Goal: Information Seeking & Learning: Learn about a topic

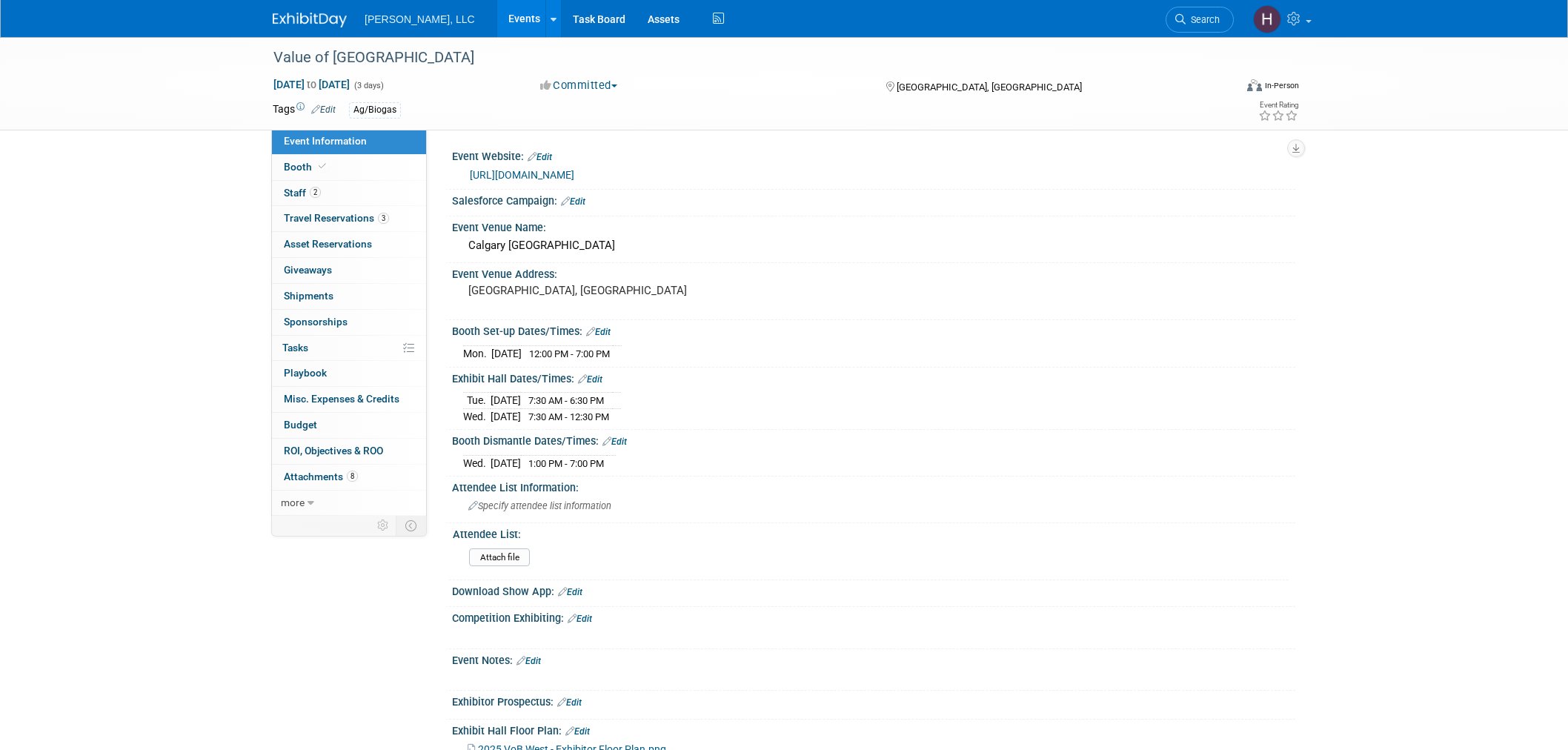
select select "Ag/Biogas"
click at [497, 15] on link "Events" at bounding box center [524, 19] width 54 height 37
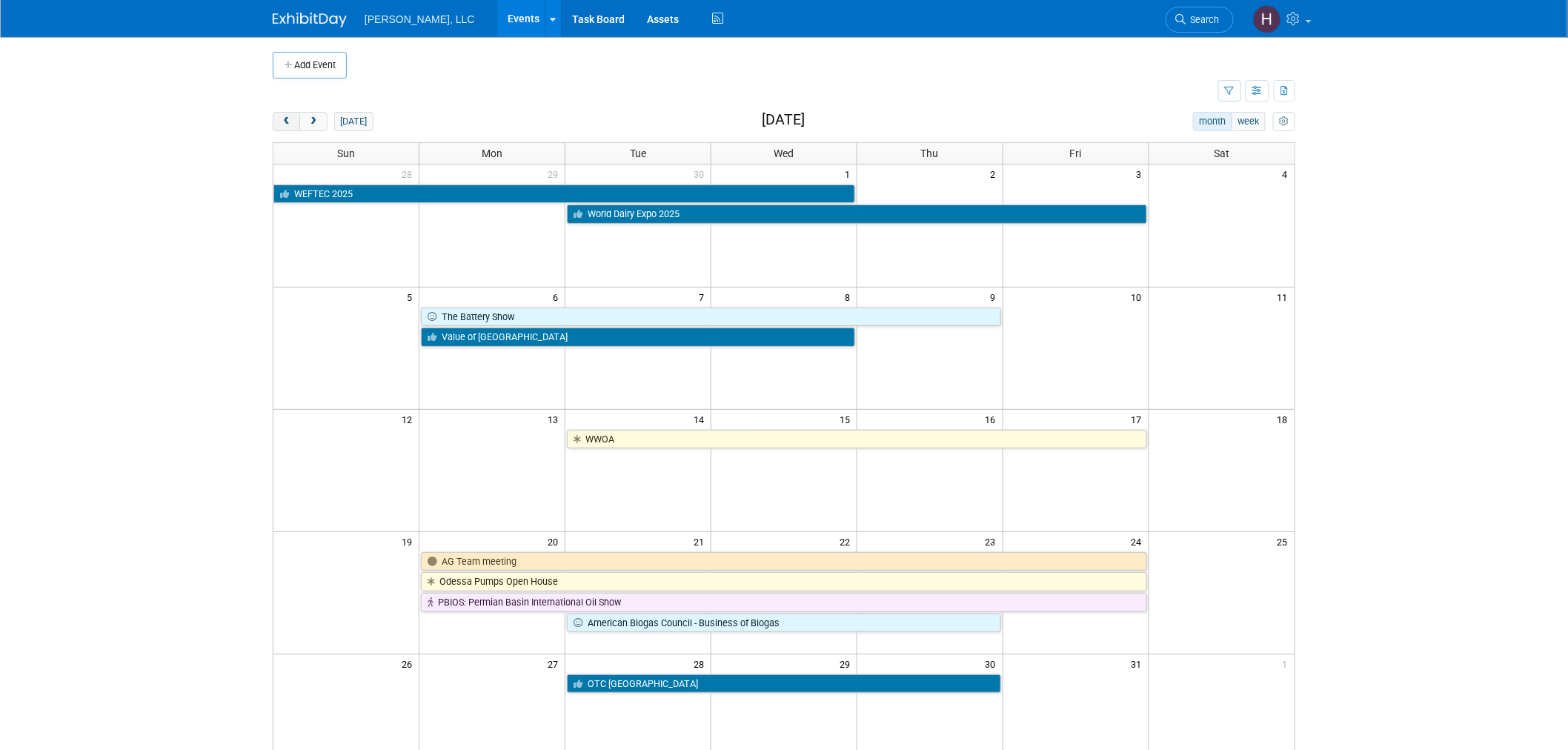
click at [293, 120] on button "prev" at bounding box center [286, 121] width 27 height 19
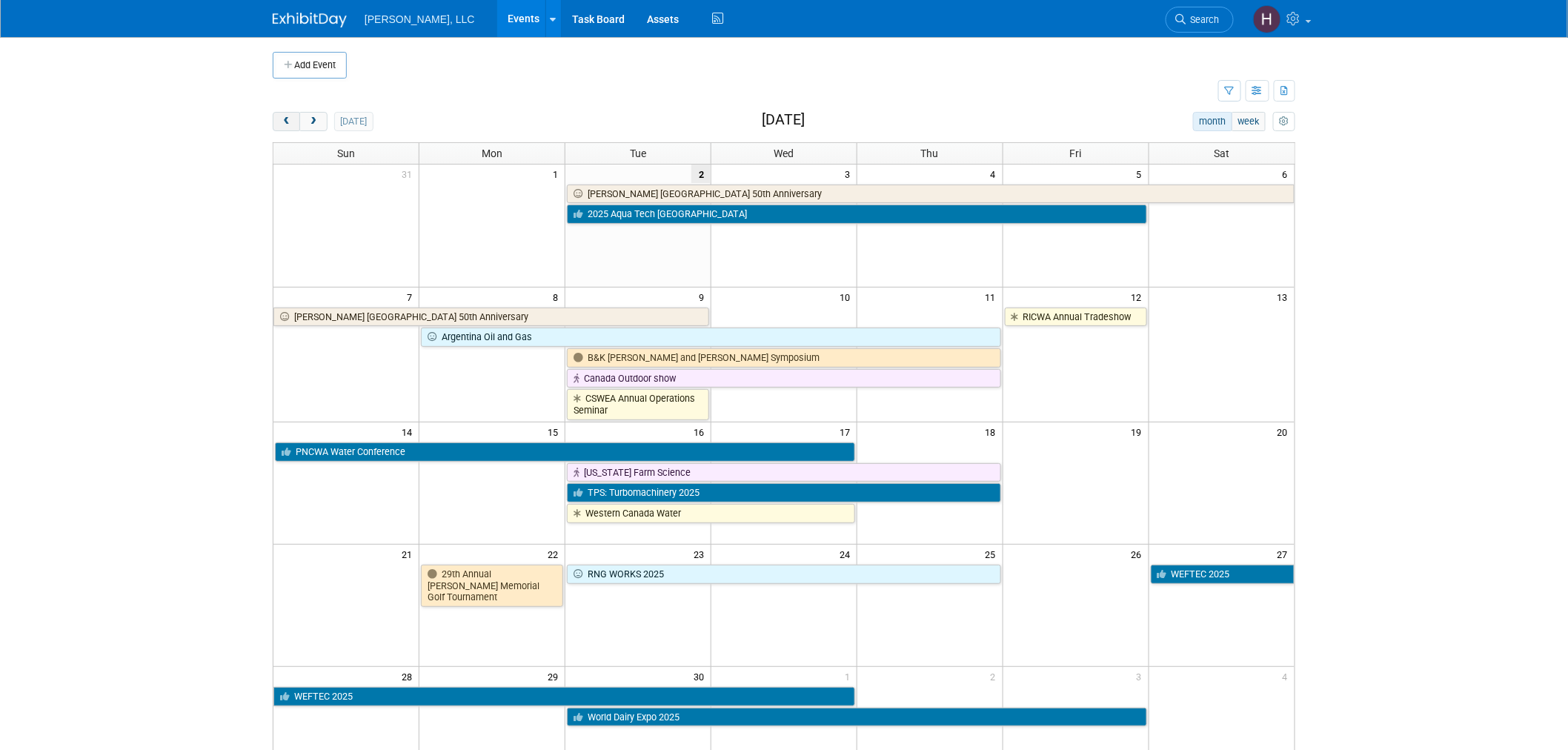
click at [293, 120] on button "prev" at bounding box center [286, 121] width 27 height 19
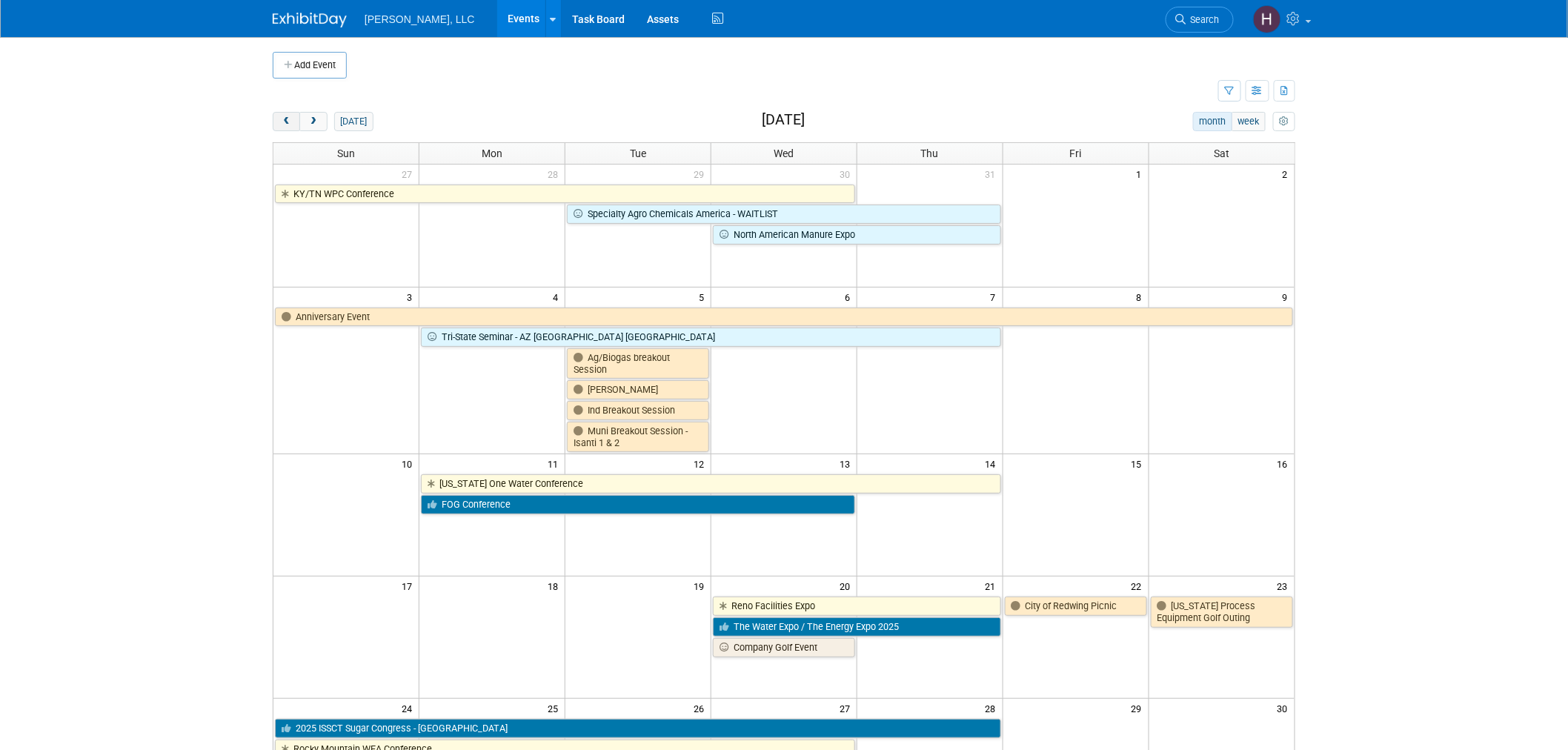
click at [293, 120] on button "prev" at bounding box center [286, 121] width 27 height 19
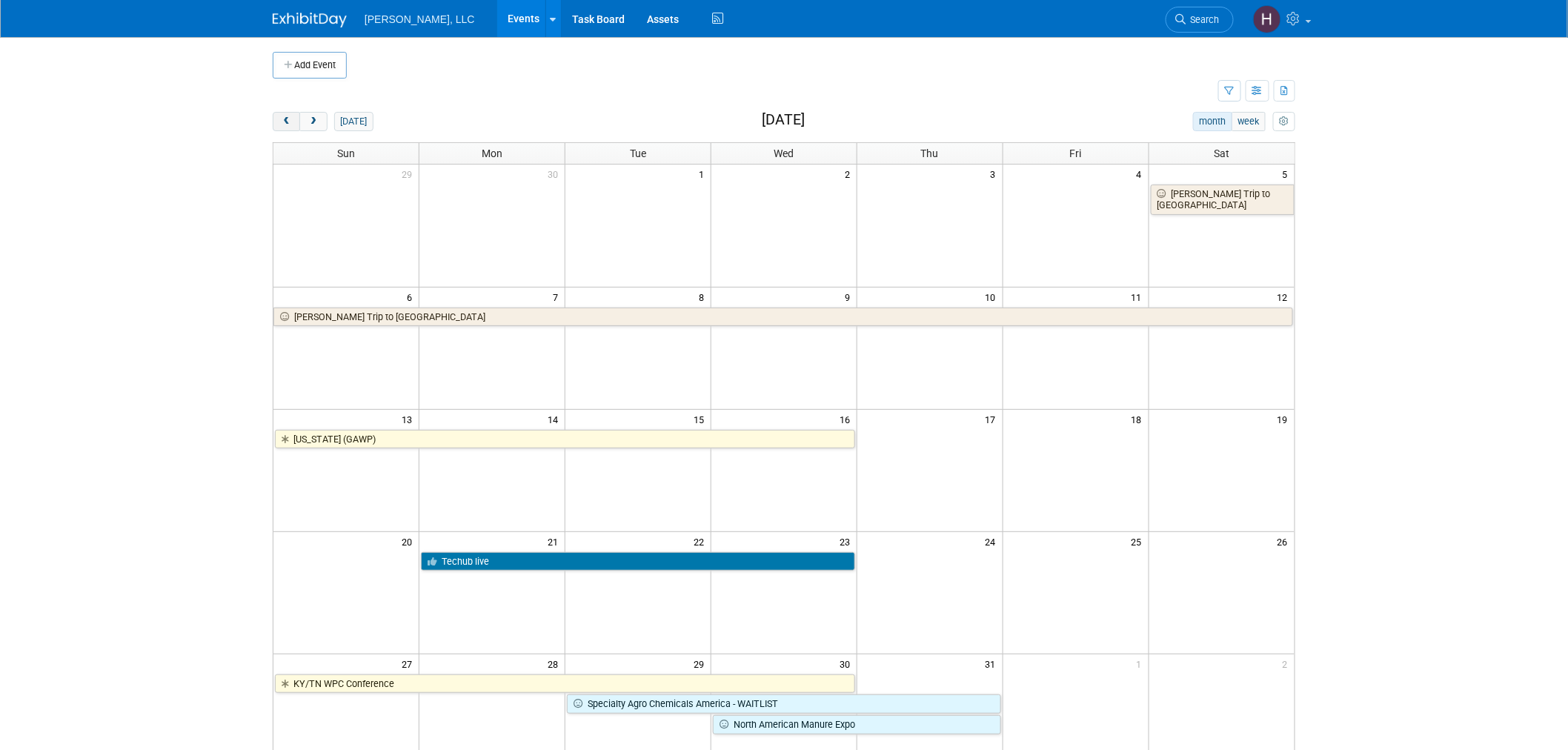
click at [293, 120] on button "prev" at bounding box center [286, 121] width 27 height 19
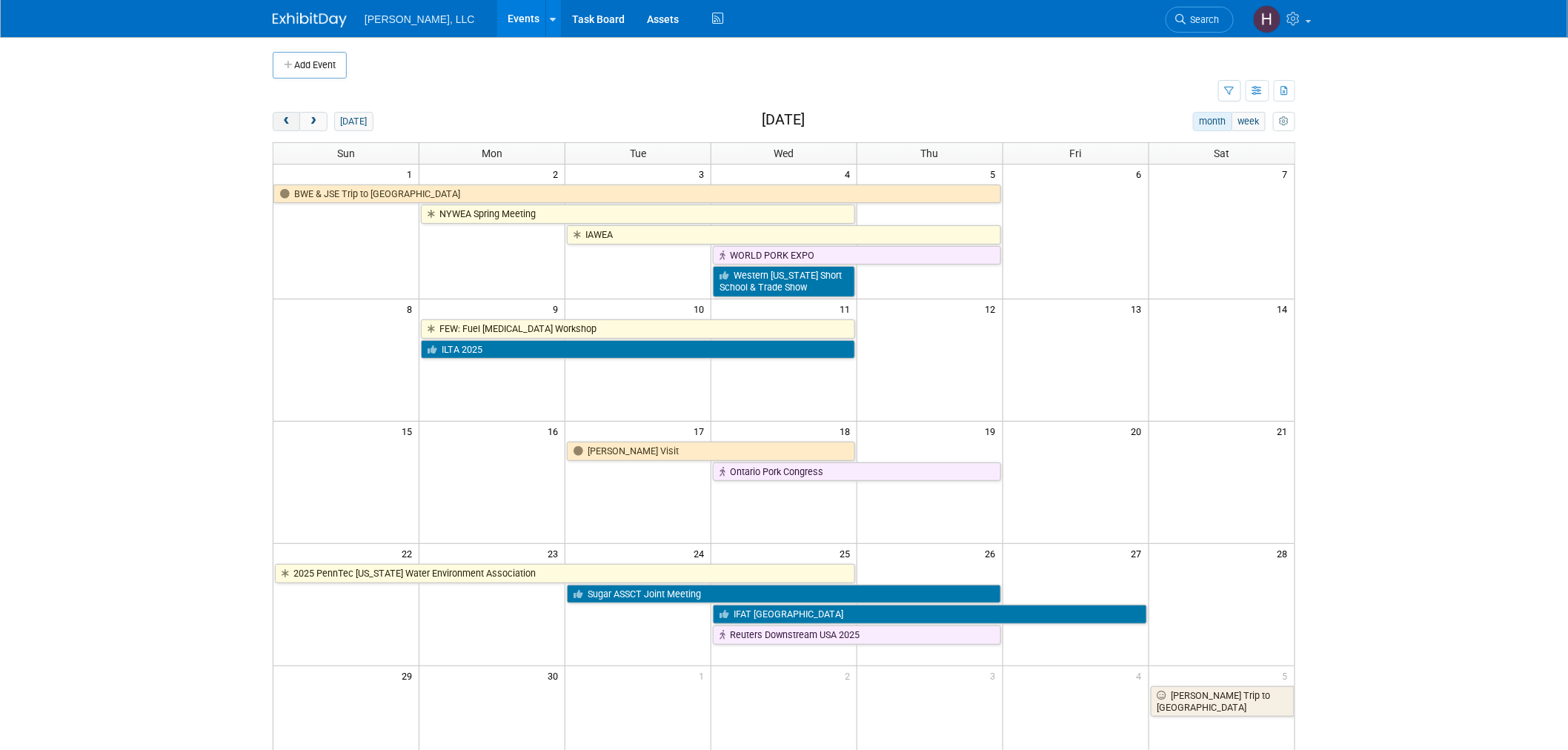
click at [293, 120] on button "prev" at bounding box center [286, 121] width 27 height 19
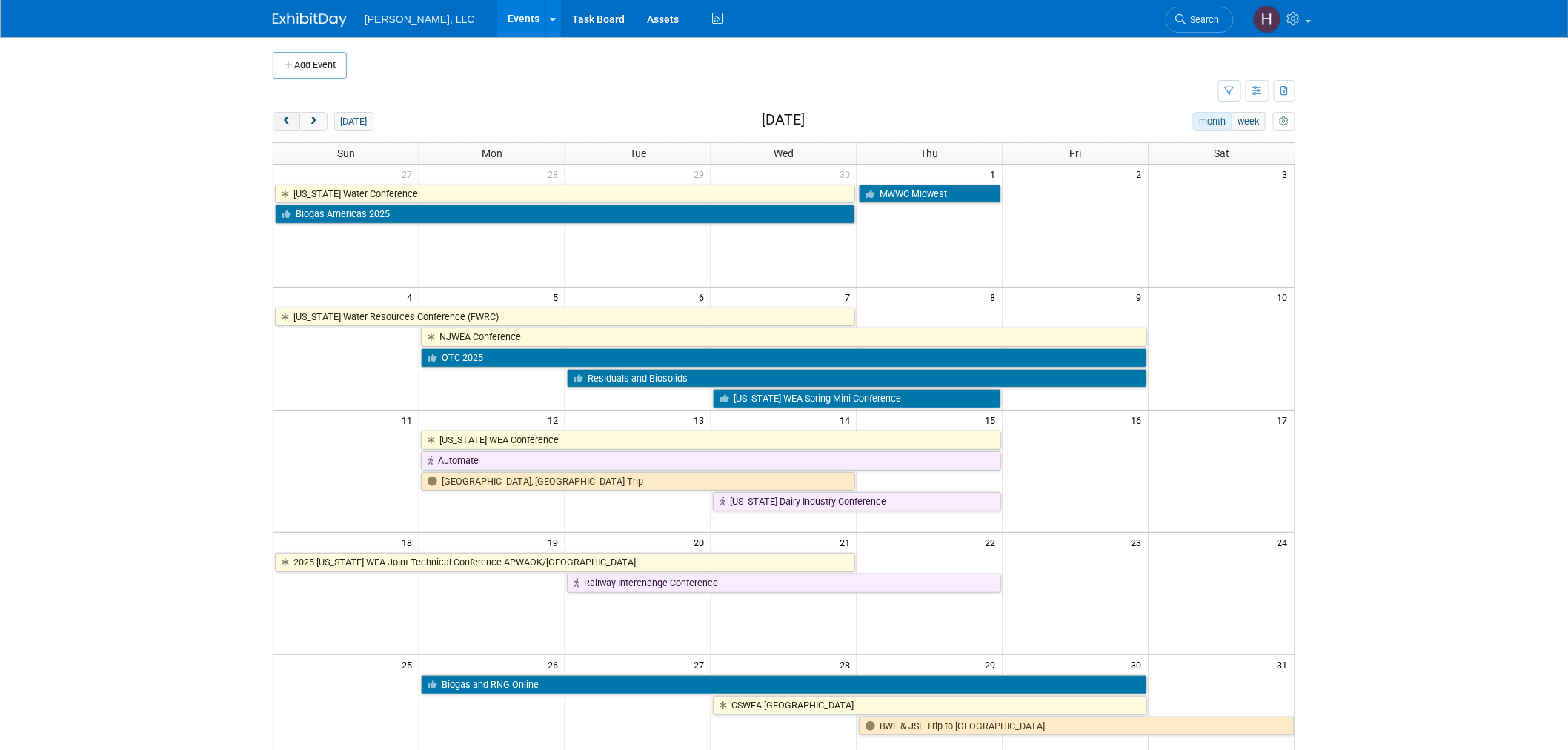
click at [293, 120] on button "prev" at bounding box center [286, 121] width 27 height 19
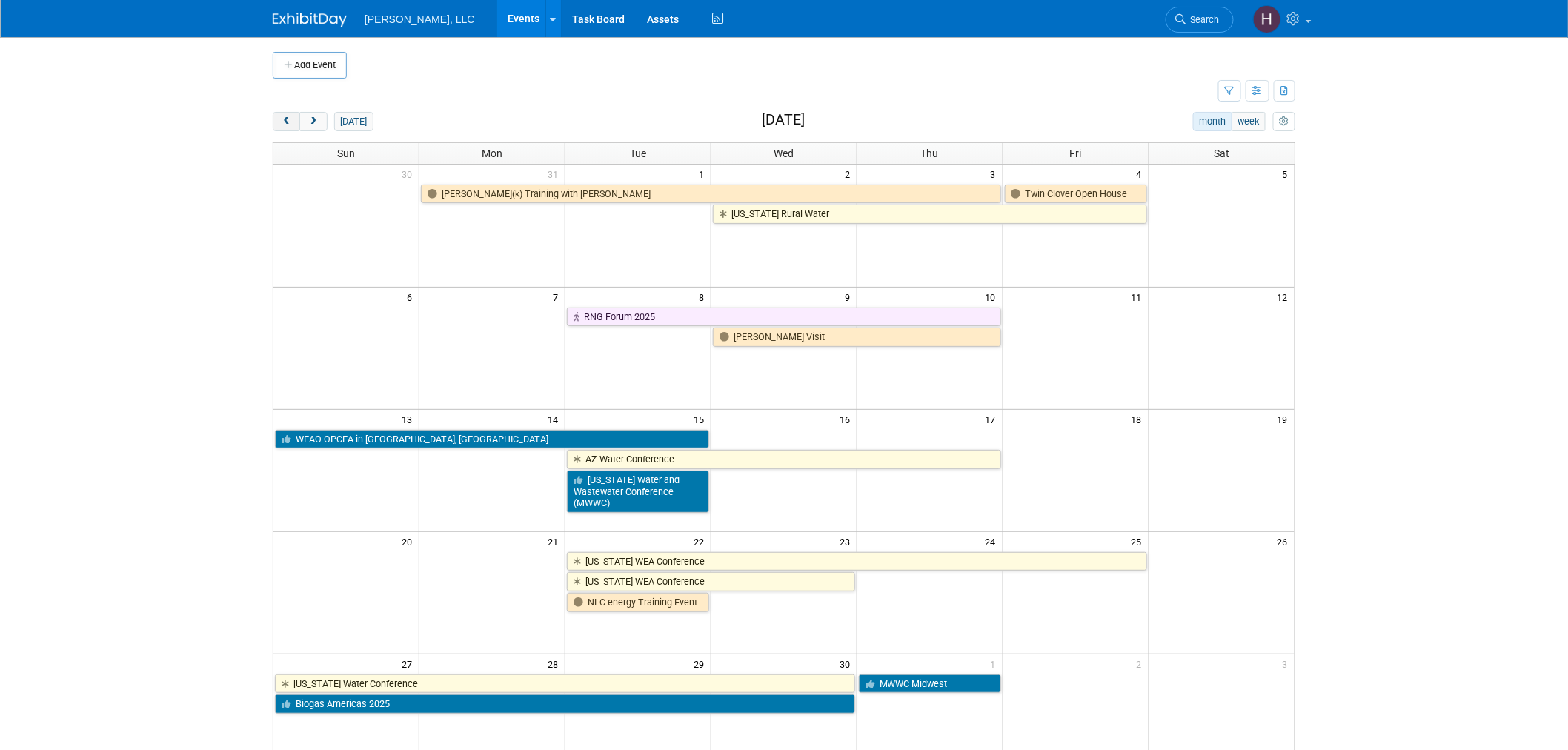
click at [293, 120] on button "prev" at bounding box center [286, 121] width 27 height 19
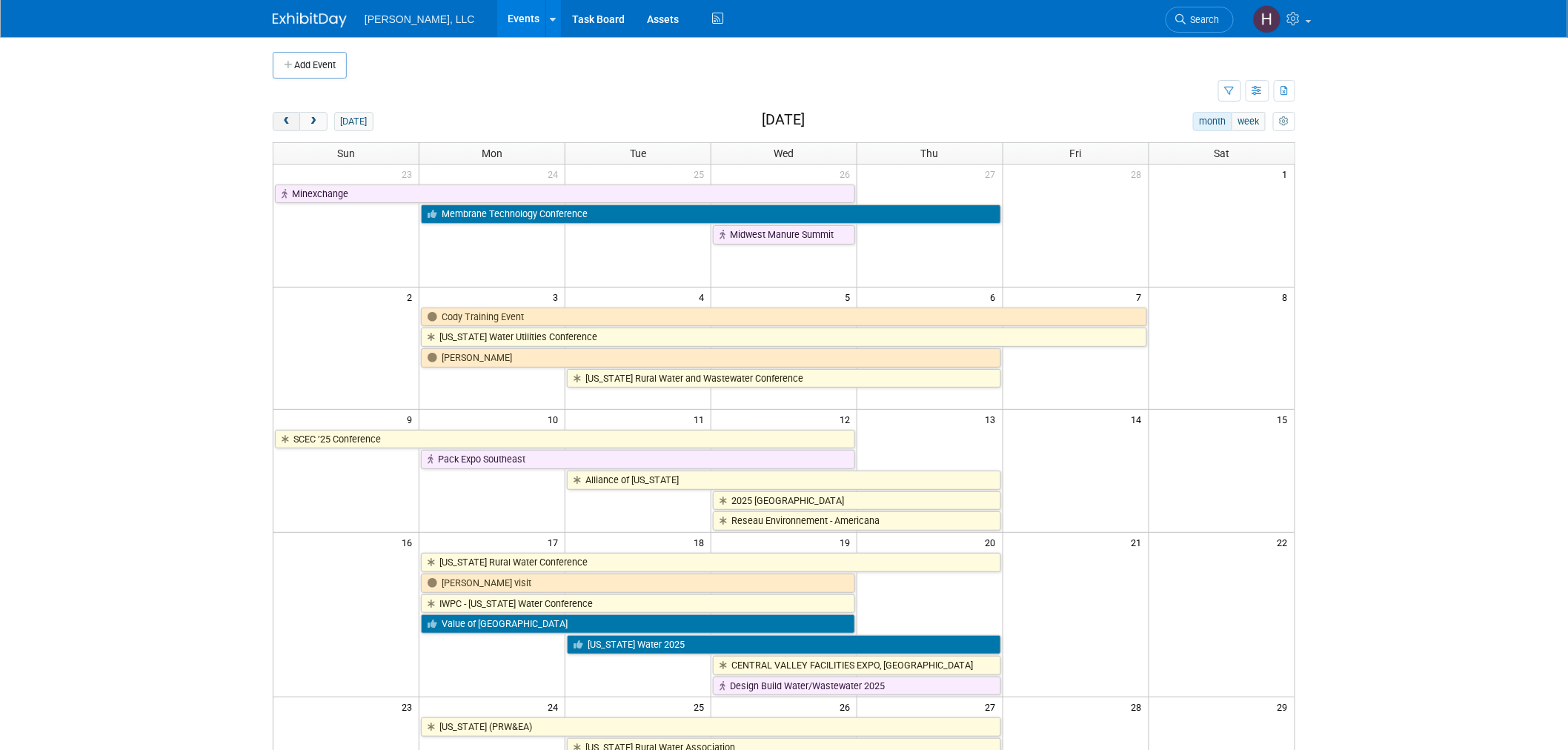
click at [293, 120] on button "prev" at bounding box center [286, 121] width 27 height 19
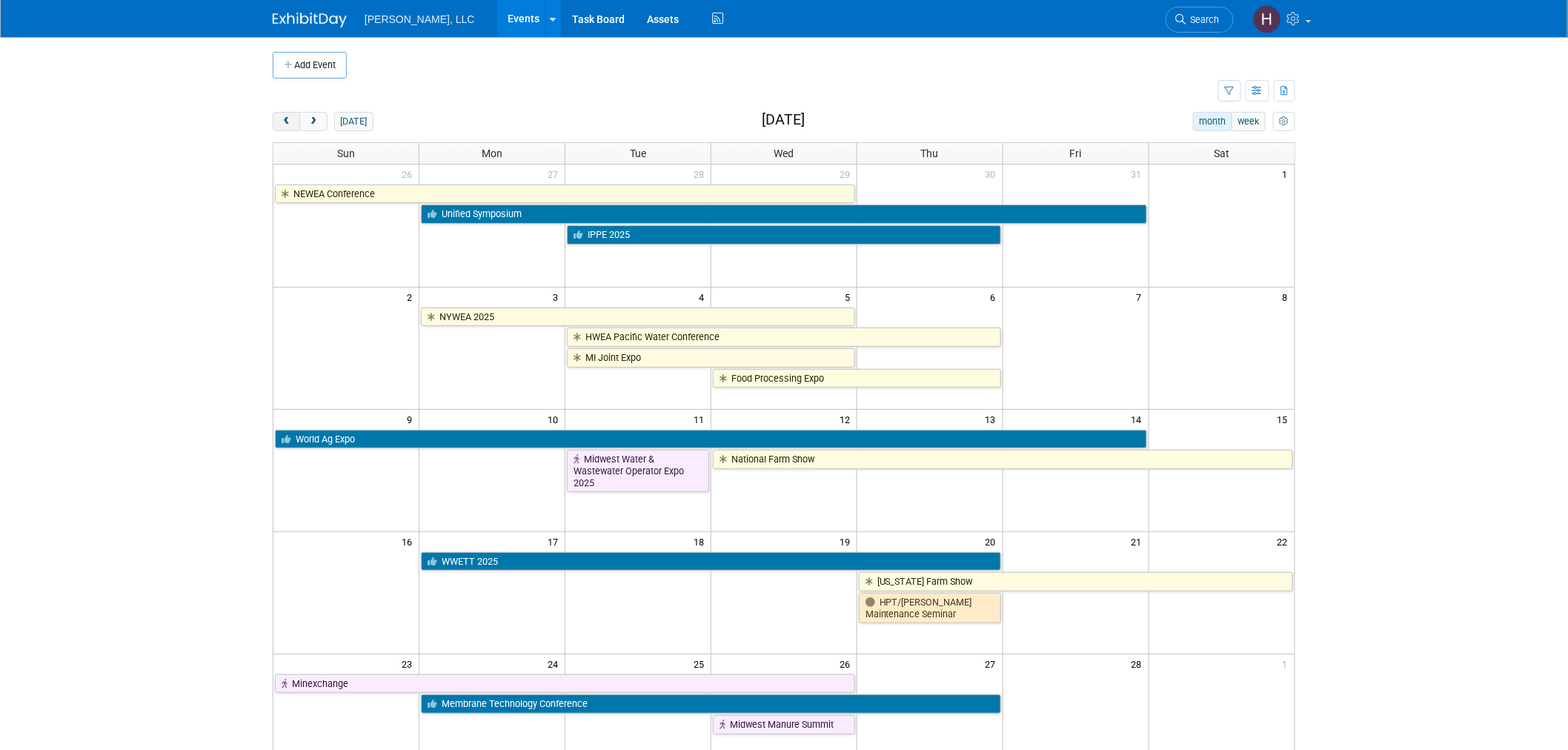
click at [293, 120] on button "prev" at bounding box center [286, 121] width 27 height 19
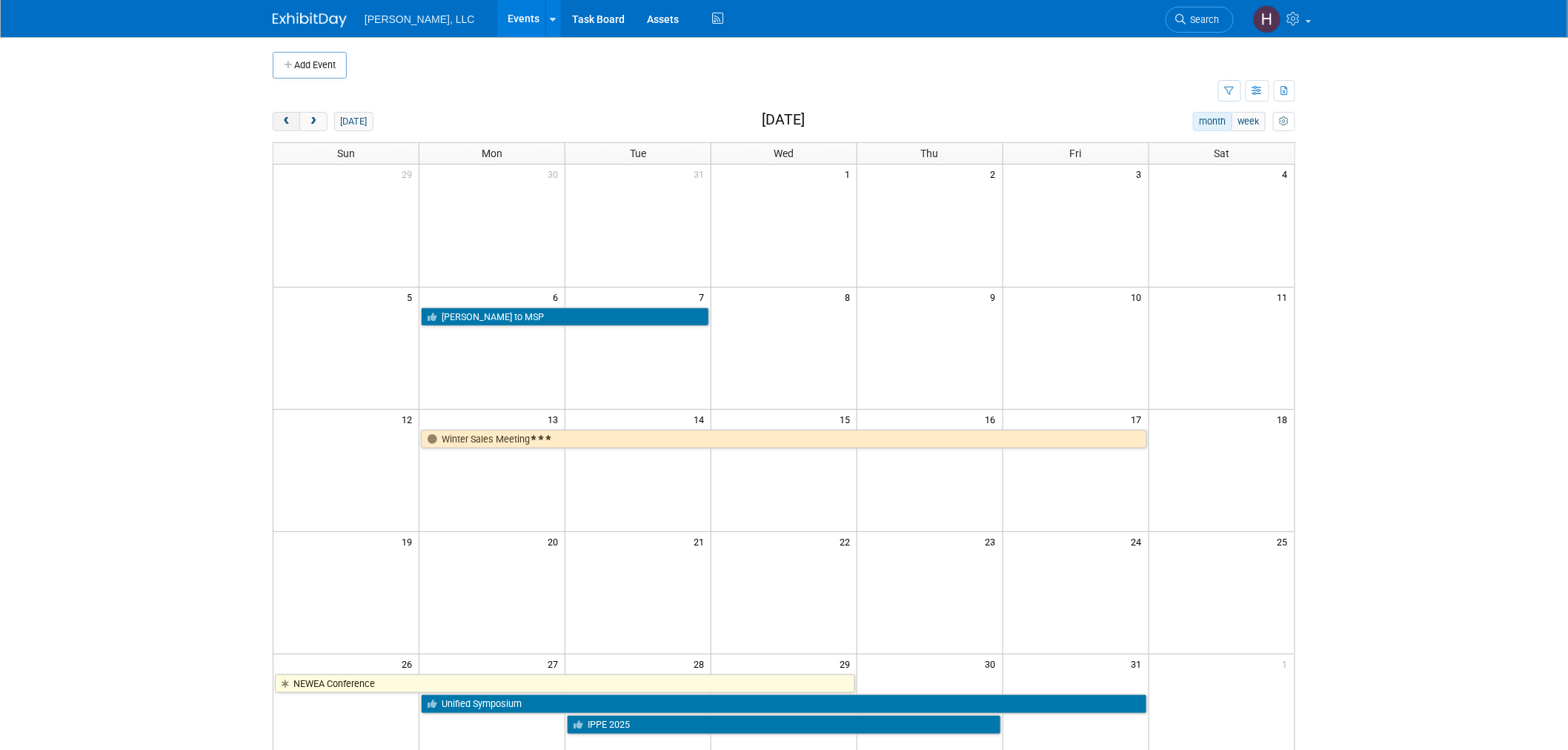
click at [293, 120] on button "prev" at bounding box center [286, 121] width 27 height 19
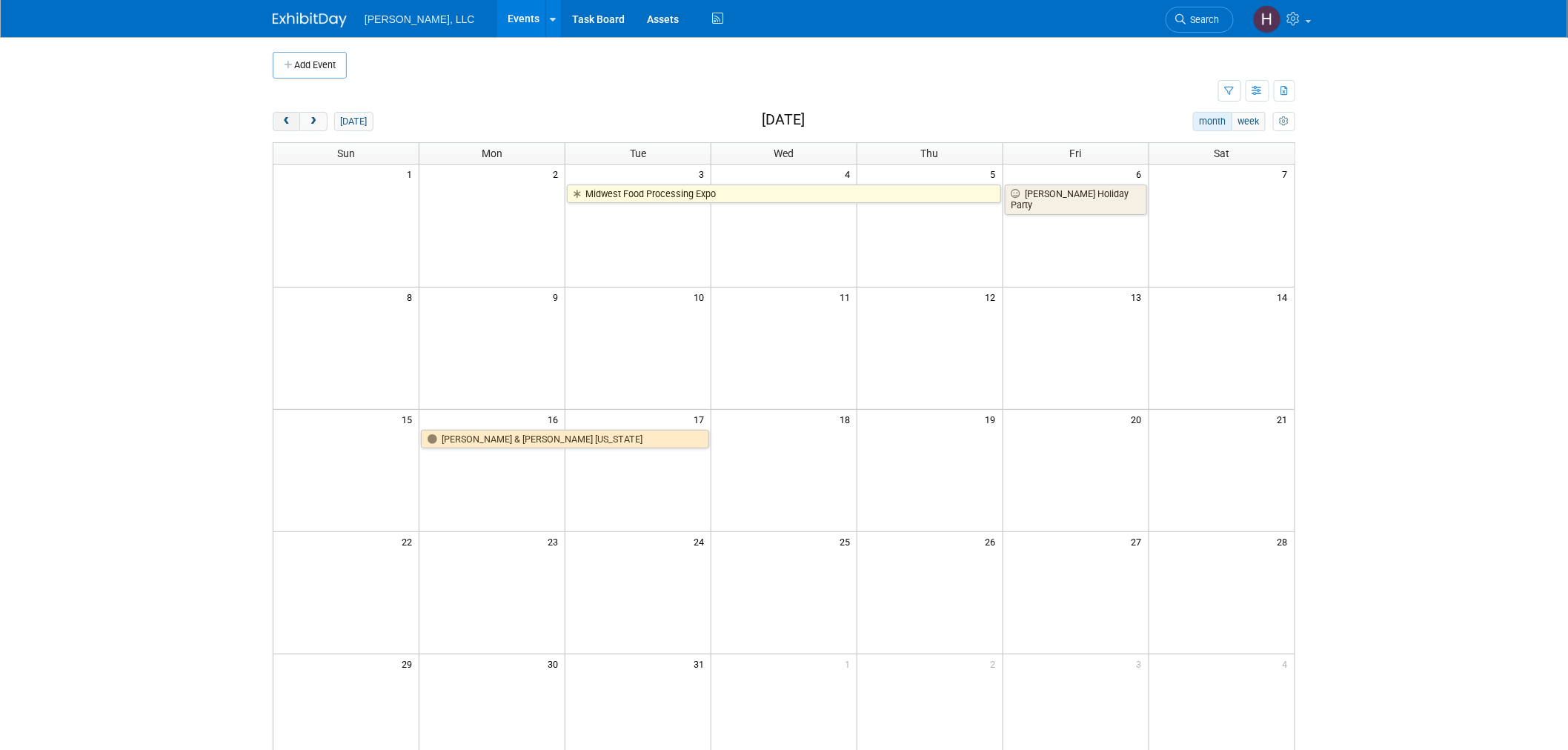
click at [293, 120] on button "prev" at bounding box center [286, 121] width 27 height 19
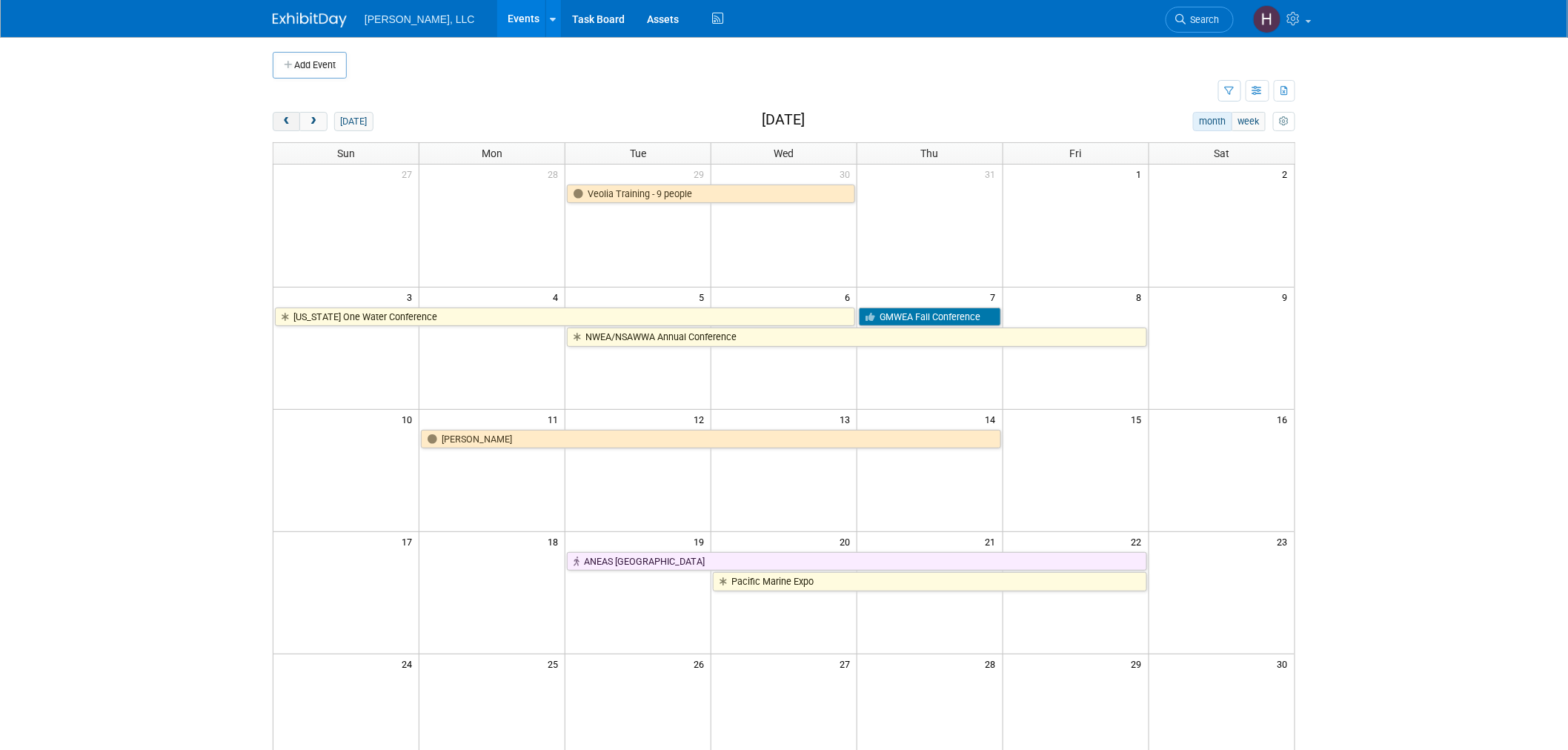
click at [293, 120] on button "prev" at bounding box center [286, 121] width 27 height 19
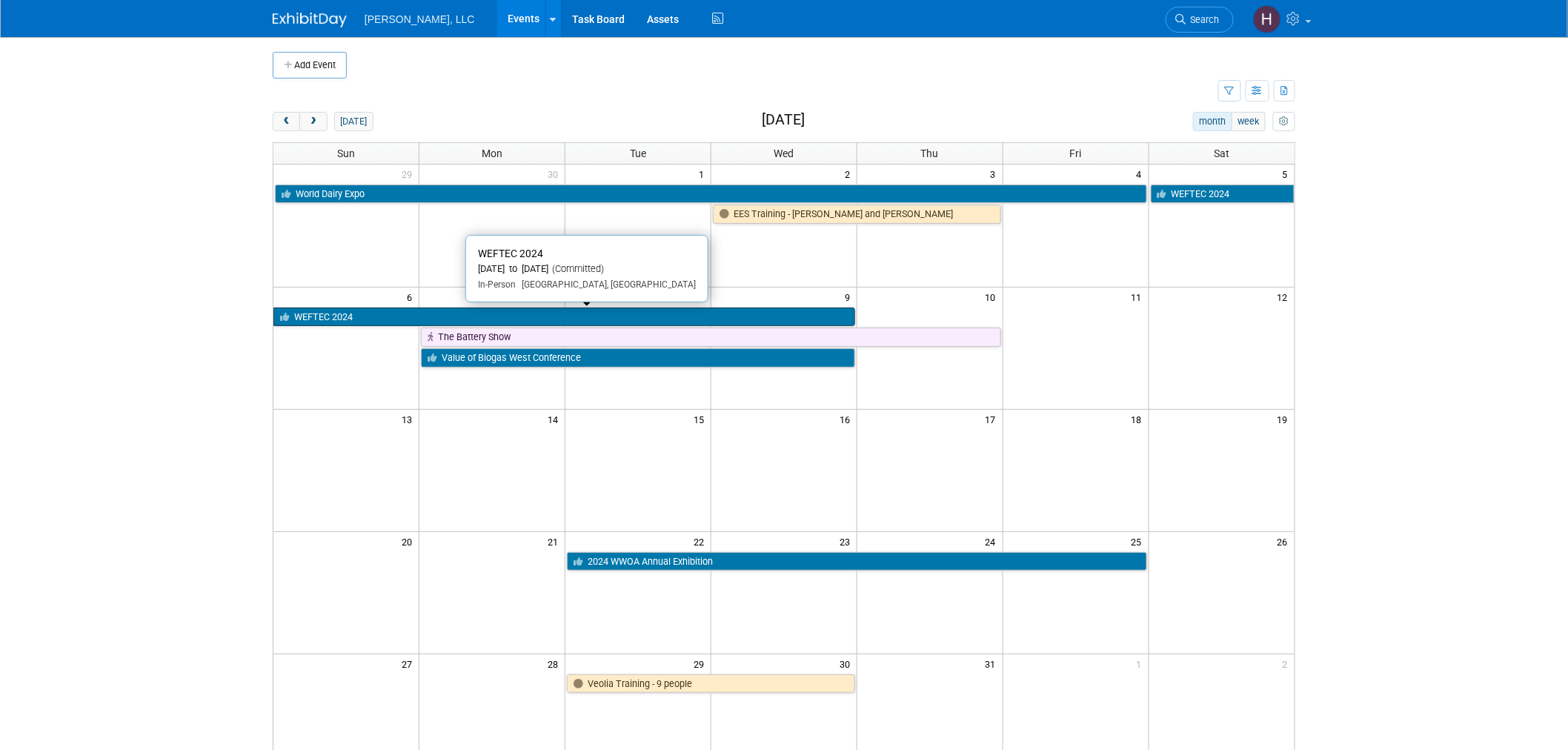
click at [372, 320] on link "WEFTEC 2024" at bounding box center [564, 317] width 581 height 19
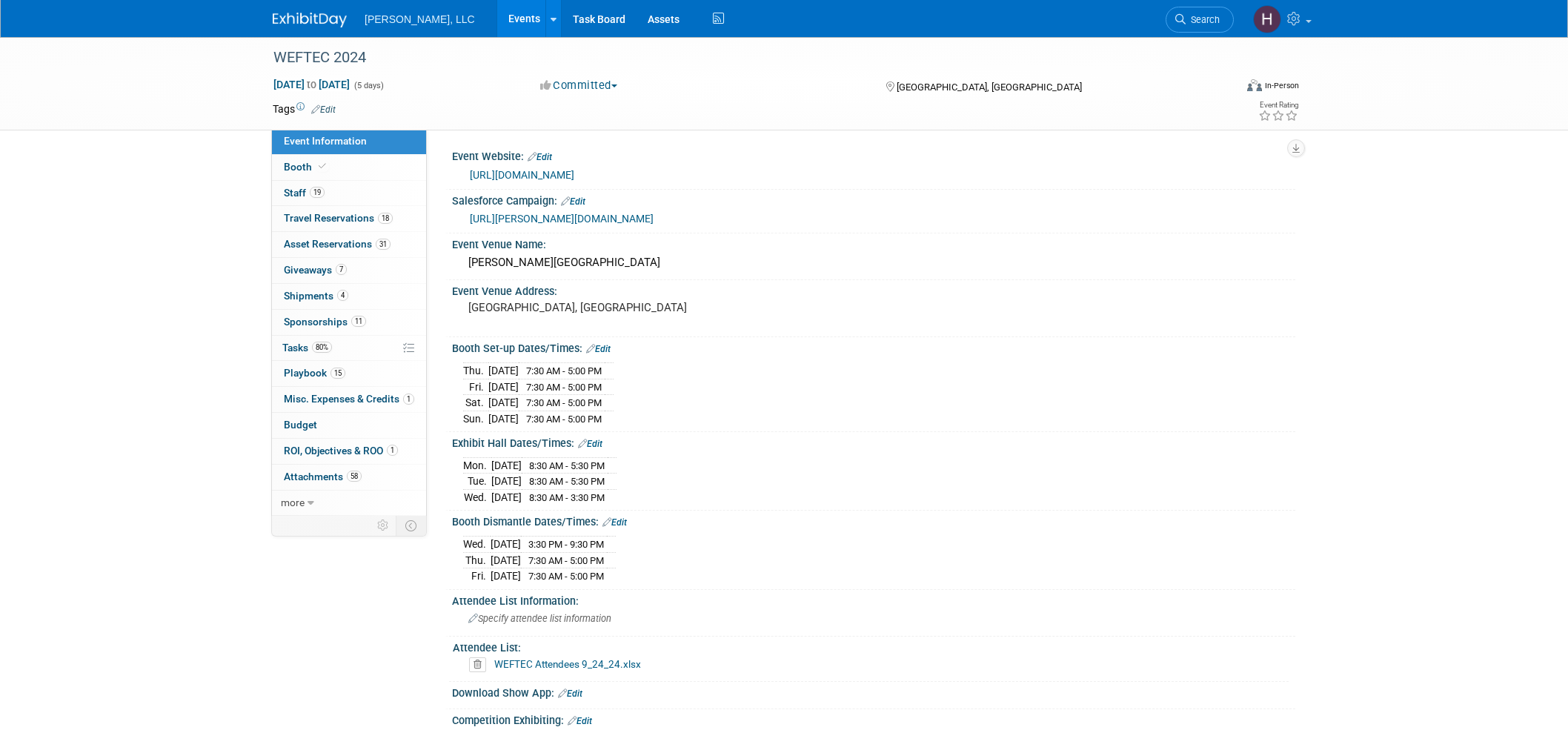
select select "Municipal"
click at [327, 453] on span "ROI, Objectives & ROO 1" at bounding box center [340, 450] width 114 height 12
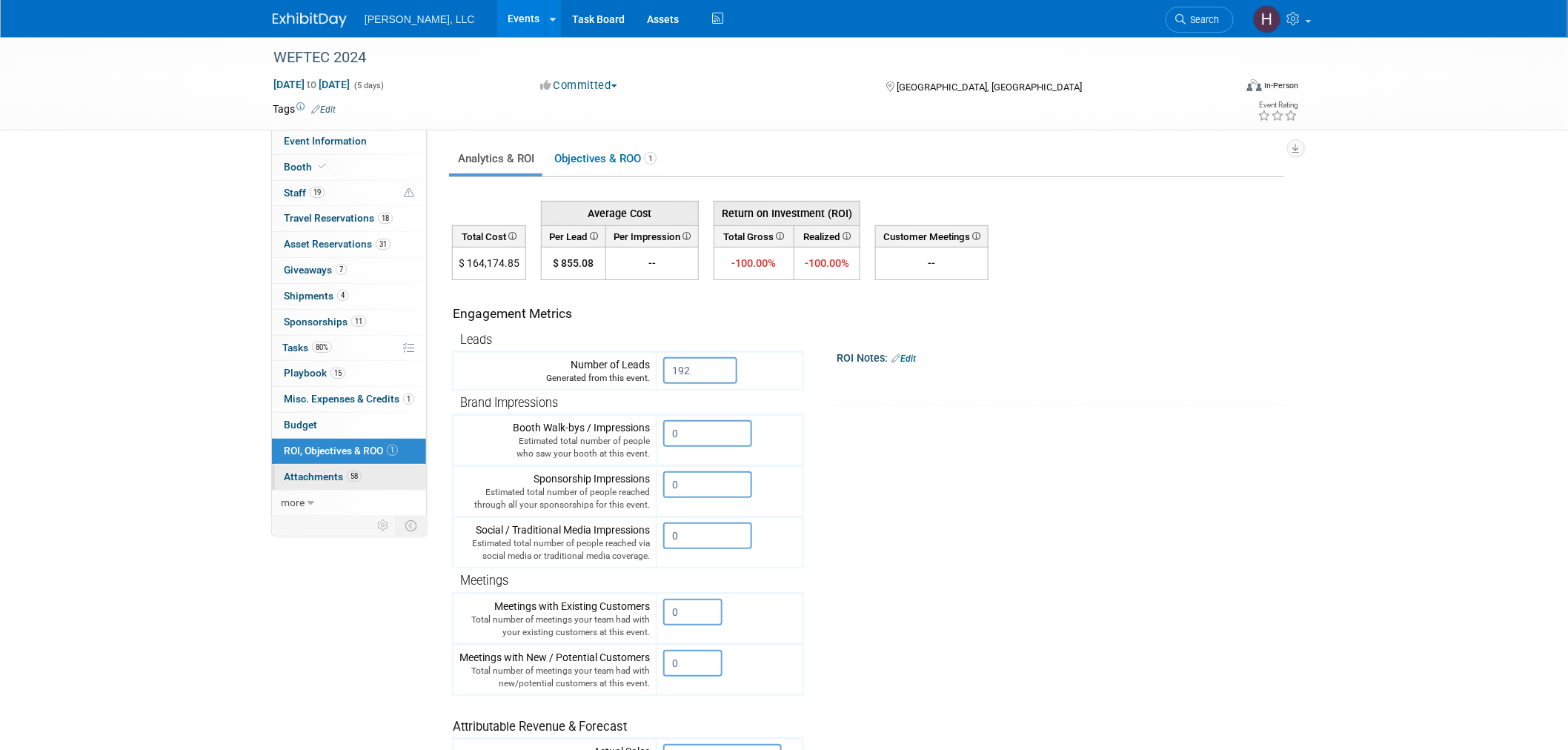
click at [302, 469] on link "58 Attachments 58" at bounding box center [349, 477] width 154 height 25
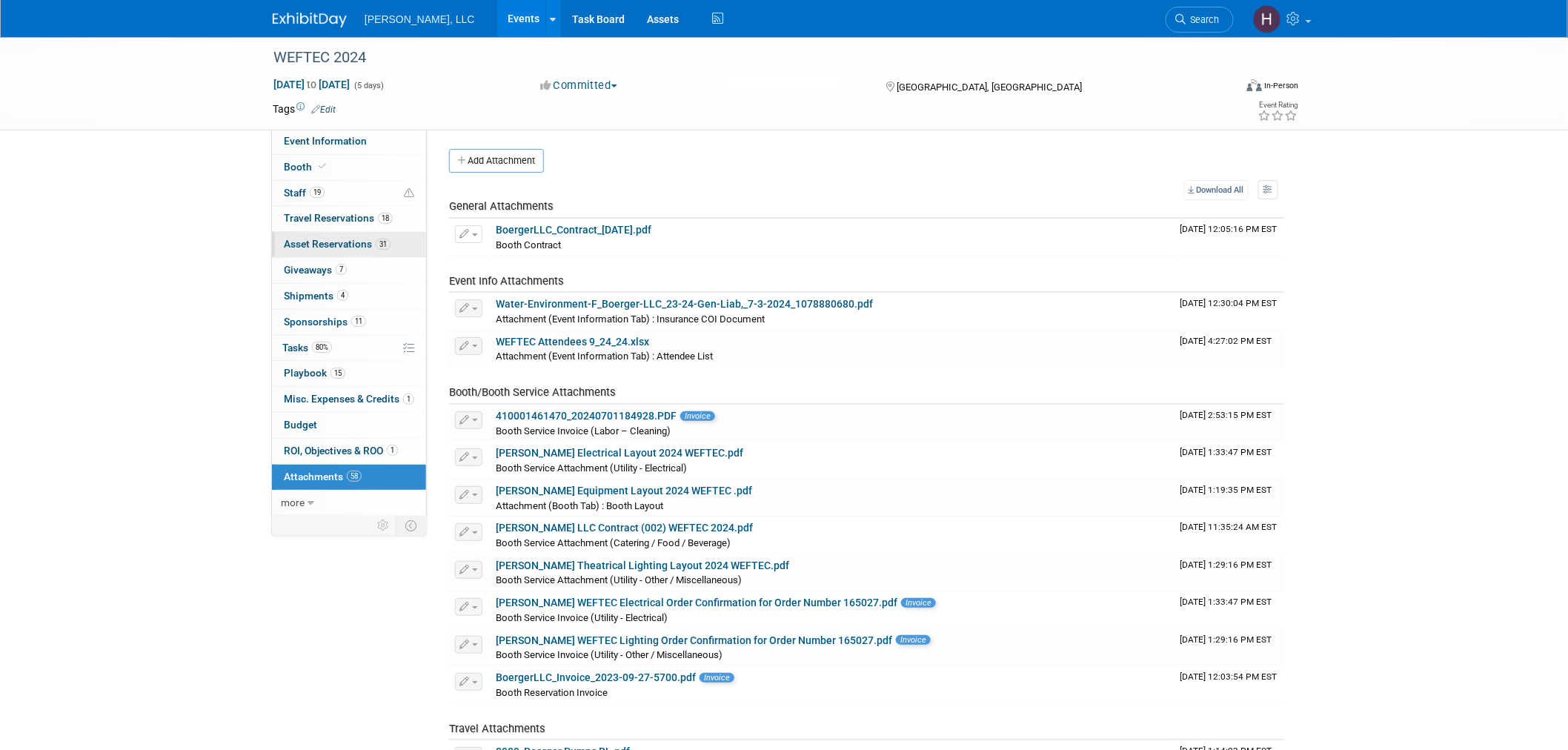
click at [302, 241] on span "Asset Reservations 31" at bounding box center [337, 243] width 107 height 12
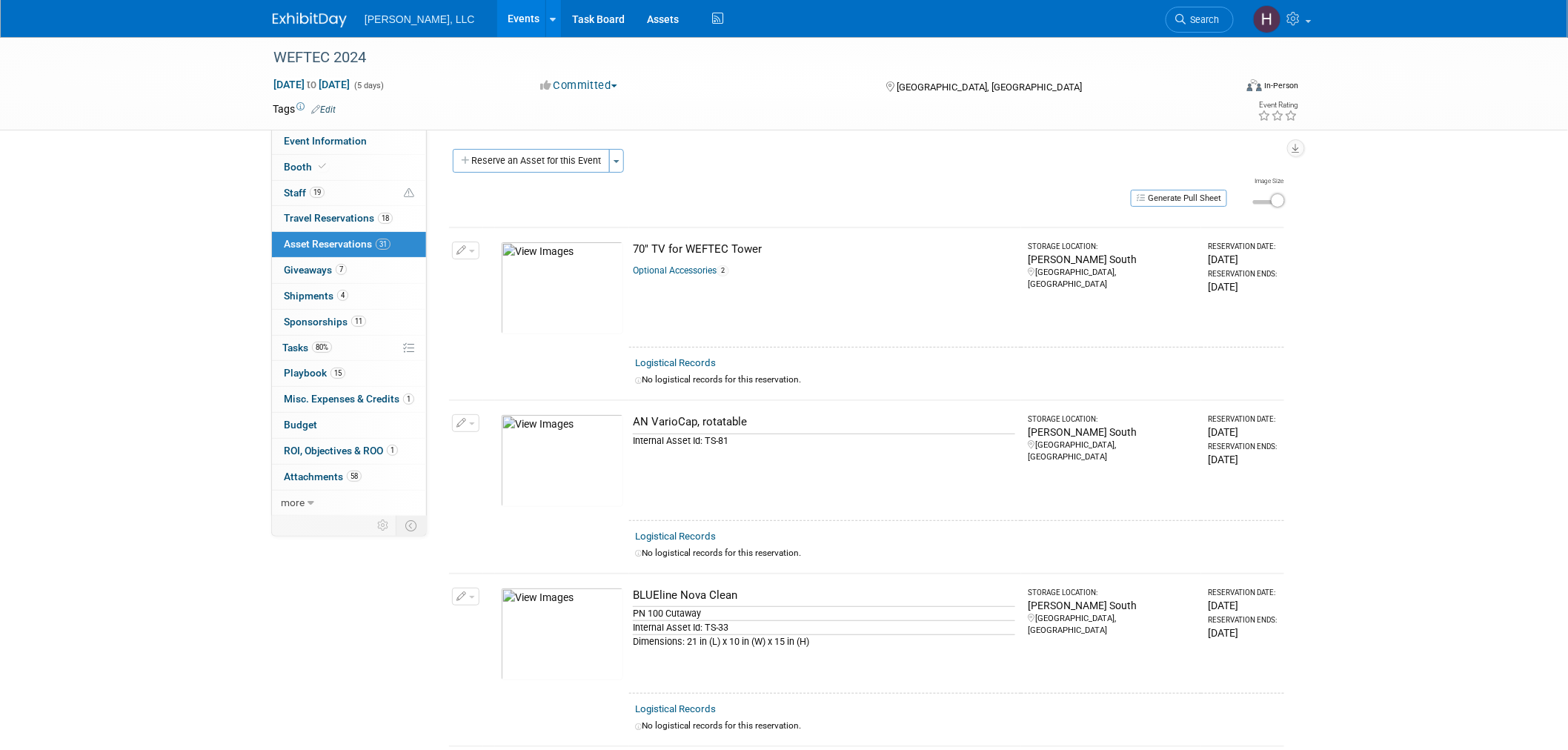
click at [575, 301] on img at bounding box center [562, 288] width 122 height 93
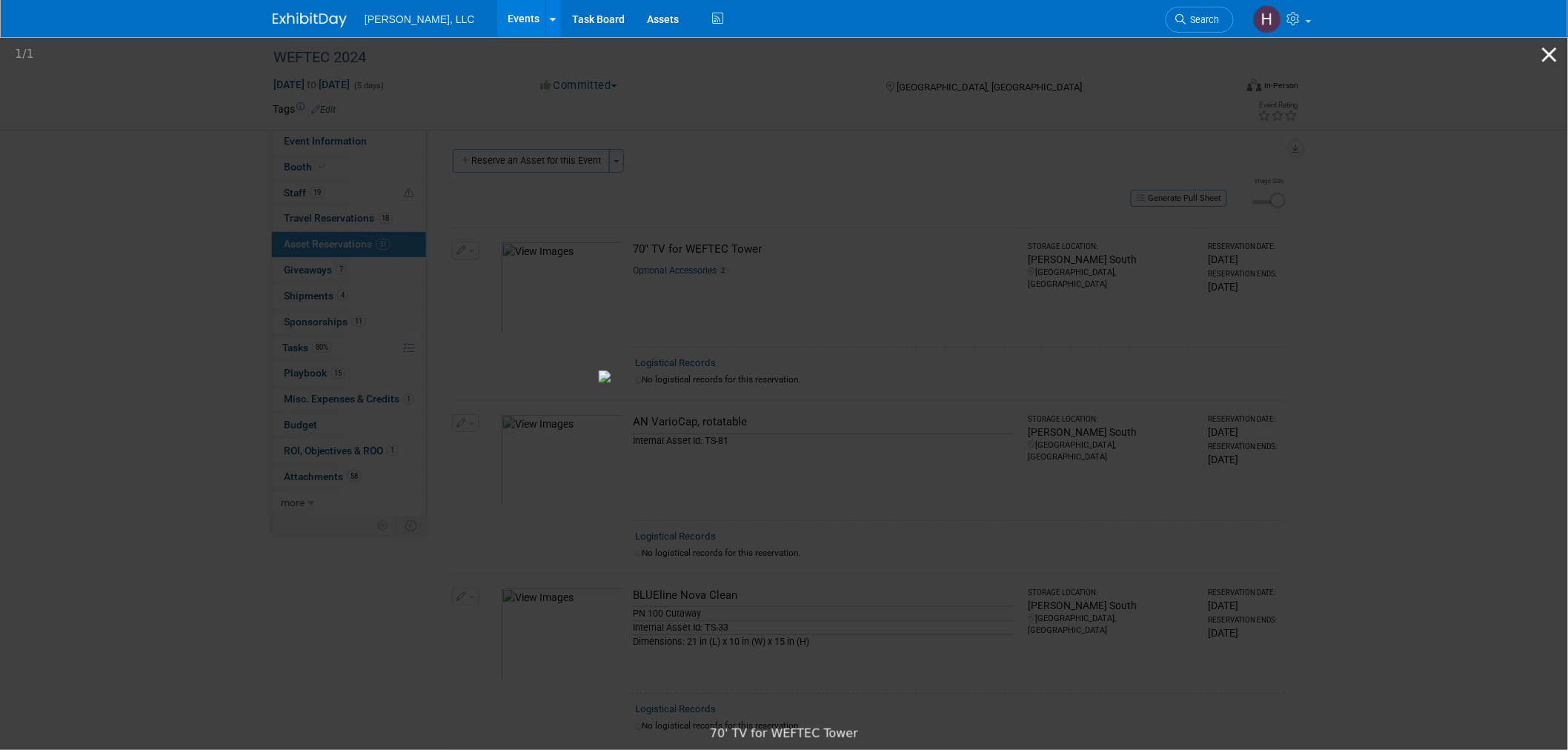
click at [1548, 48] on button "Close gallery" at bounding box center [1550, 54] width 37 height 35
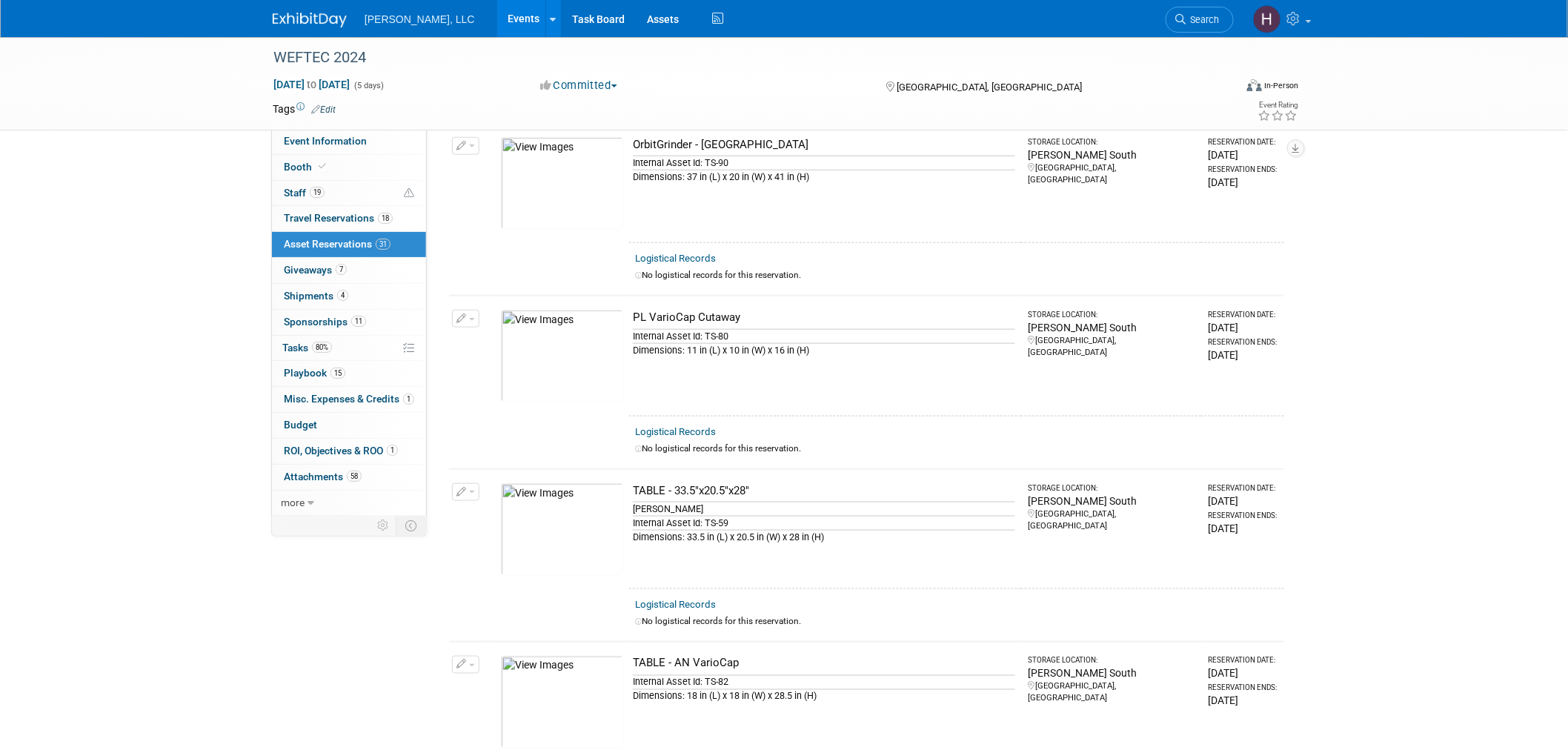
scroll to position [2880, 0]
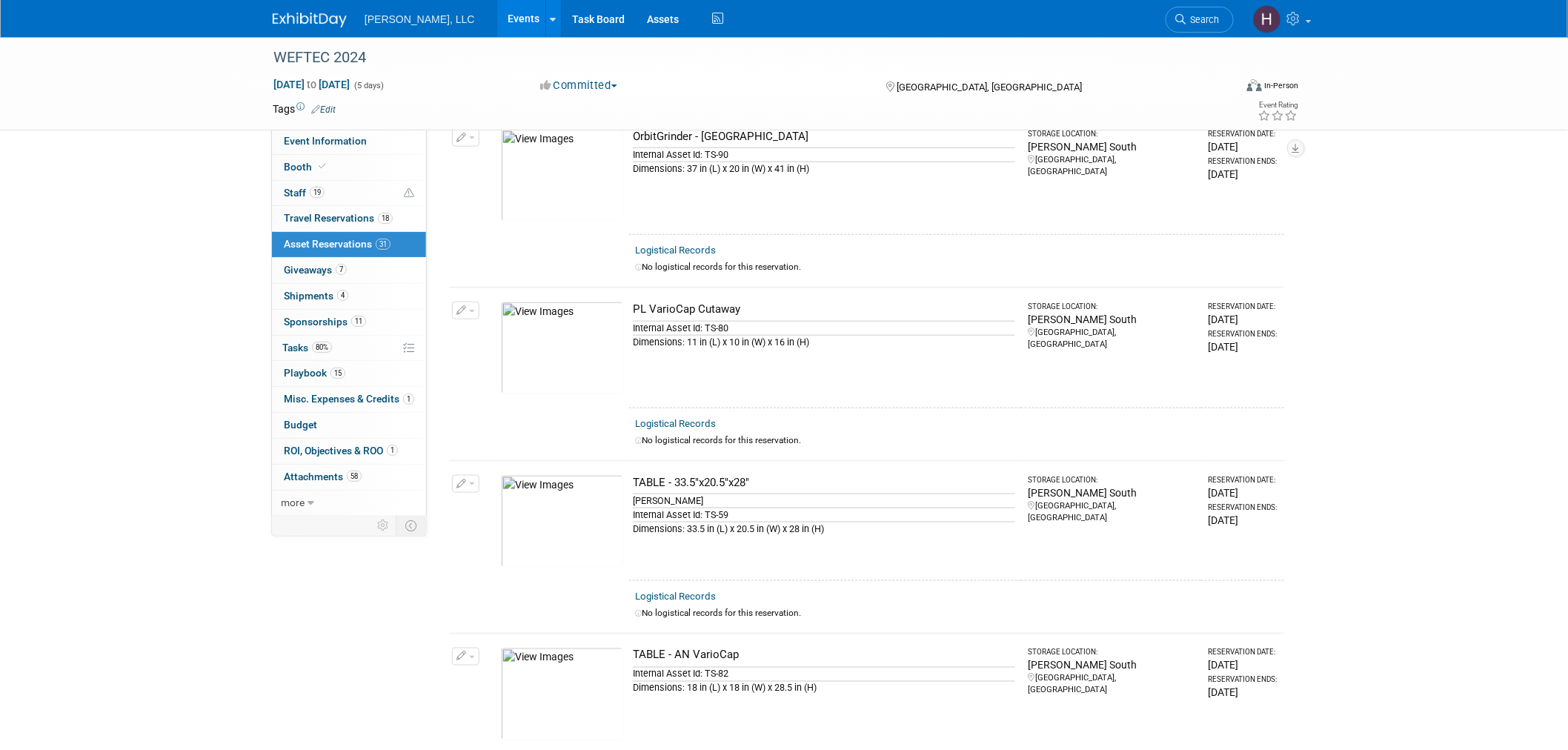
click at [497, 13] on link "Events" at bounding box center [524, 19] width 54 height 37
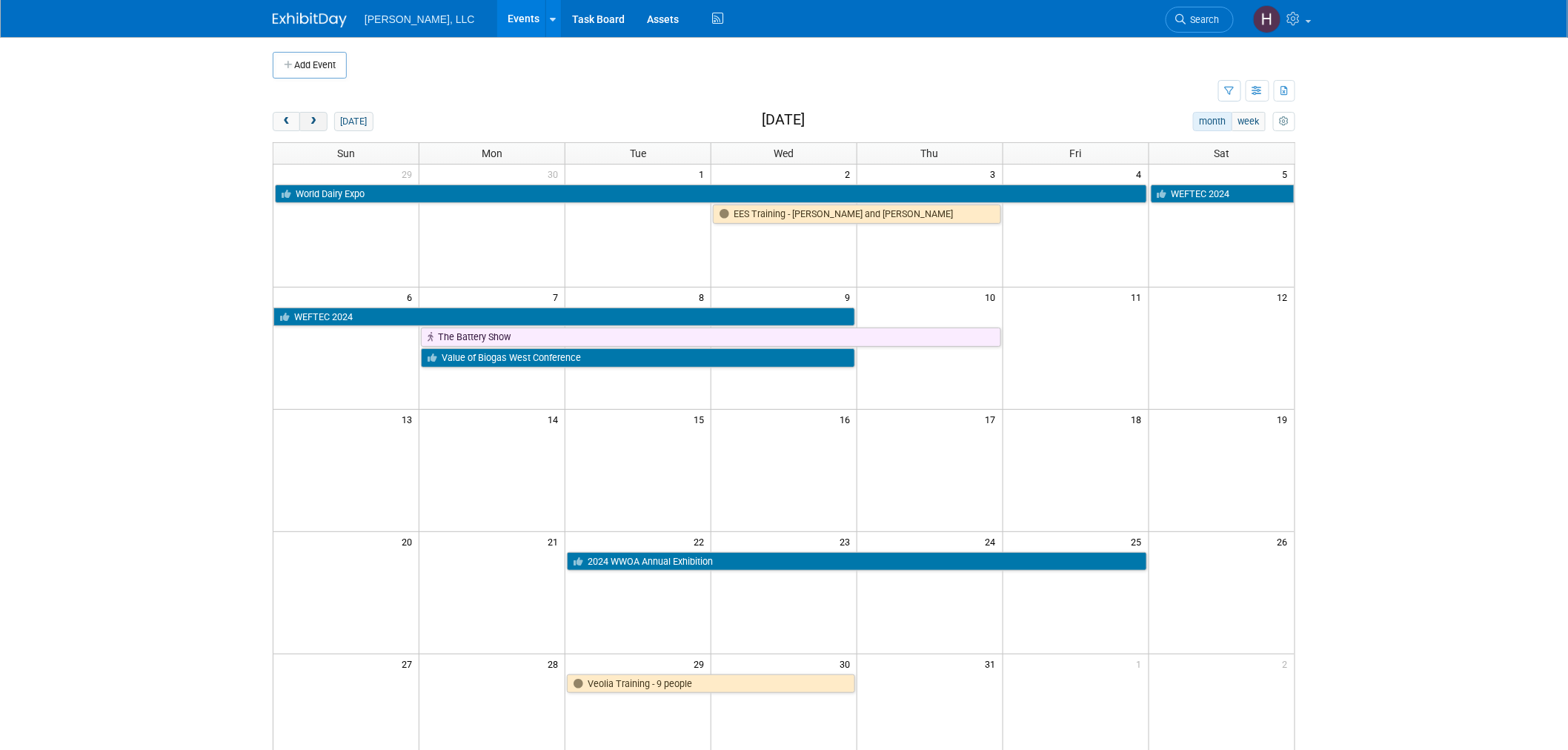
click at [315, 122] on span "next" at bounding box center [313, 122] width 11 height 10
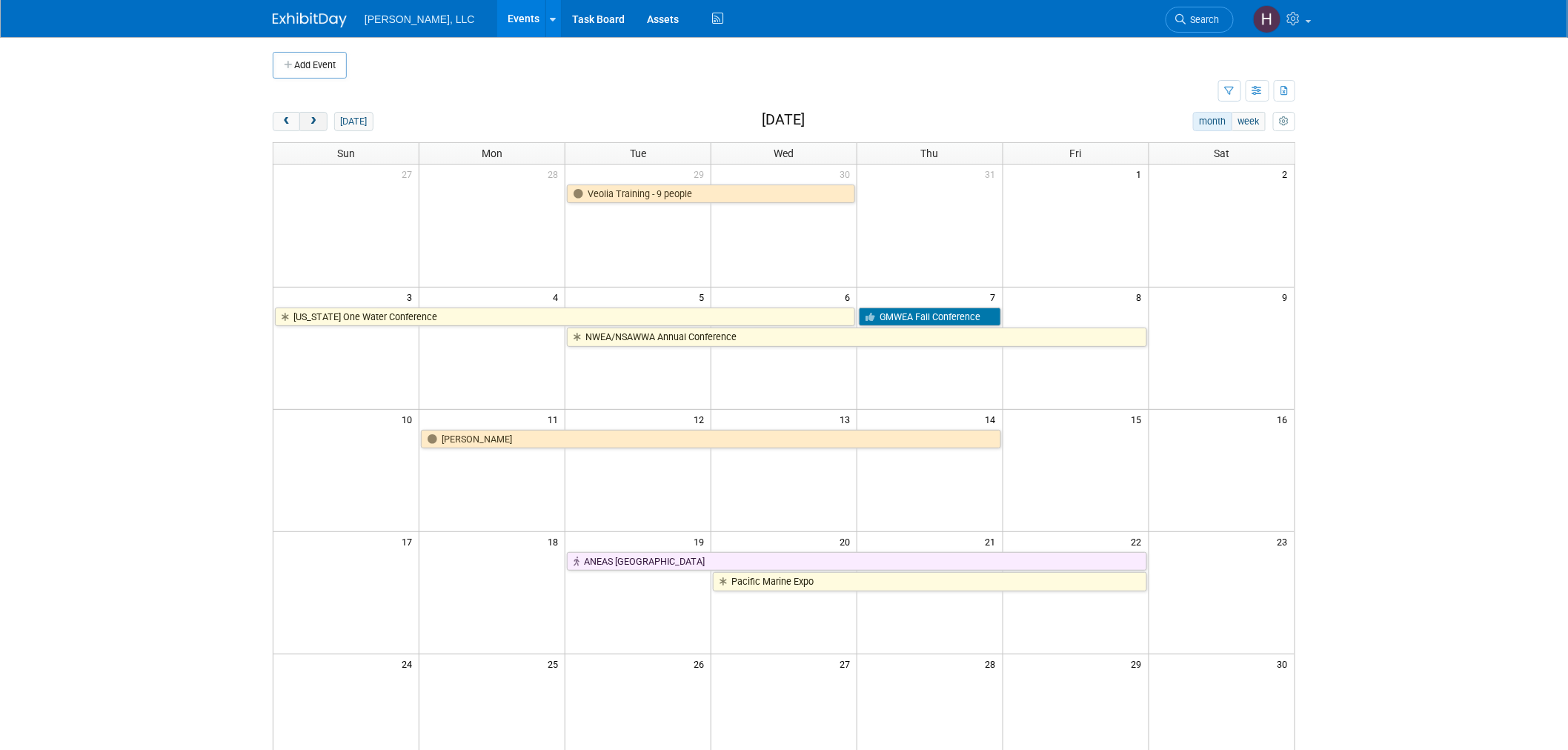
click at [315, 122] on span "next" at bounding box center [313, 122] width 11 height 10
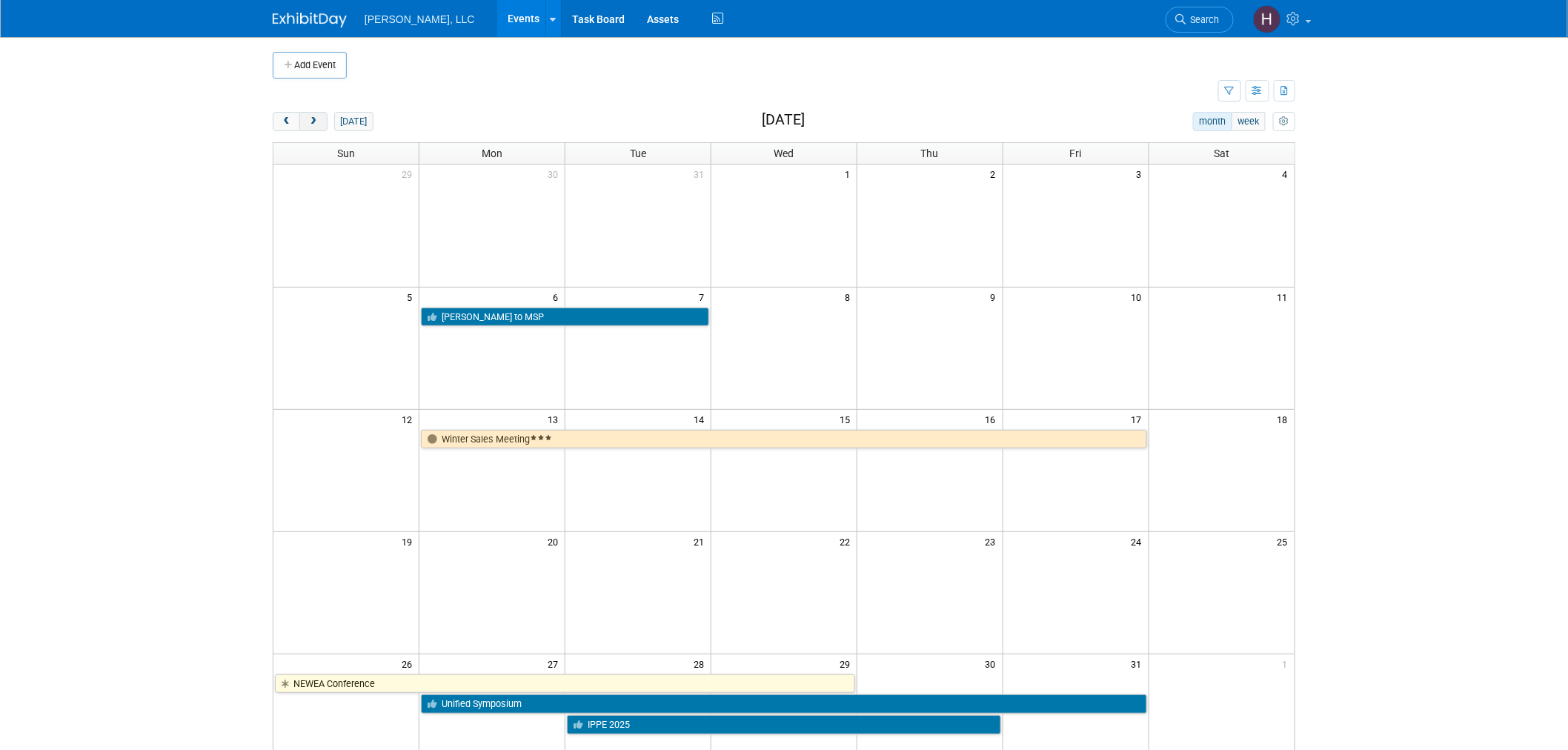
click at [315, 122] on span "next" at bounding box center [313, 122] width 11 height 10
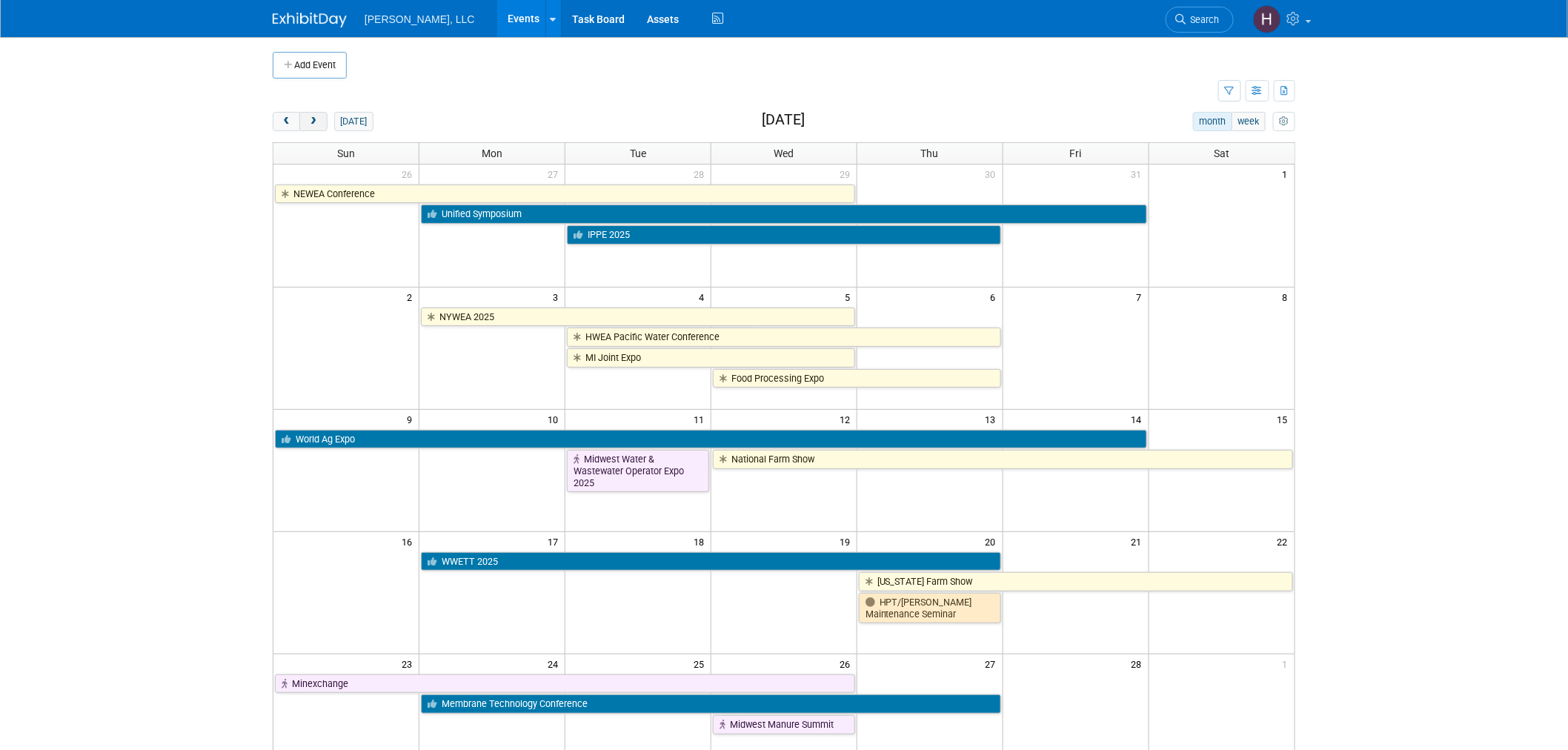
click at [315, 122] on span "next" at bounding box center [313, 122] width 11 height 10
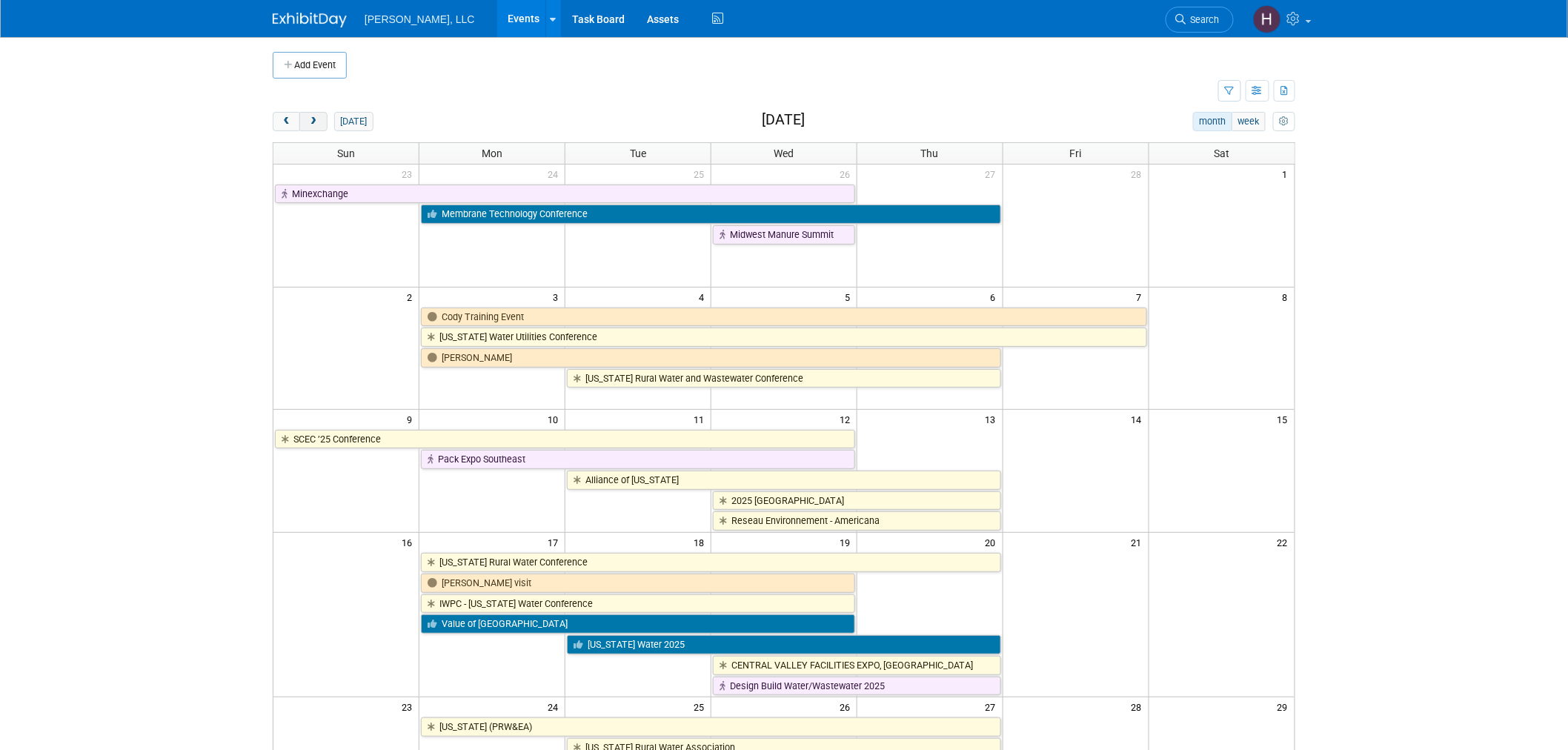
click at [315, 122] on span "next" at bounding box center [313, 122] width 11 height 10
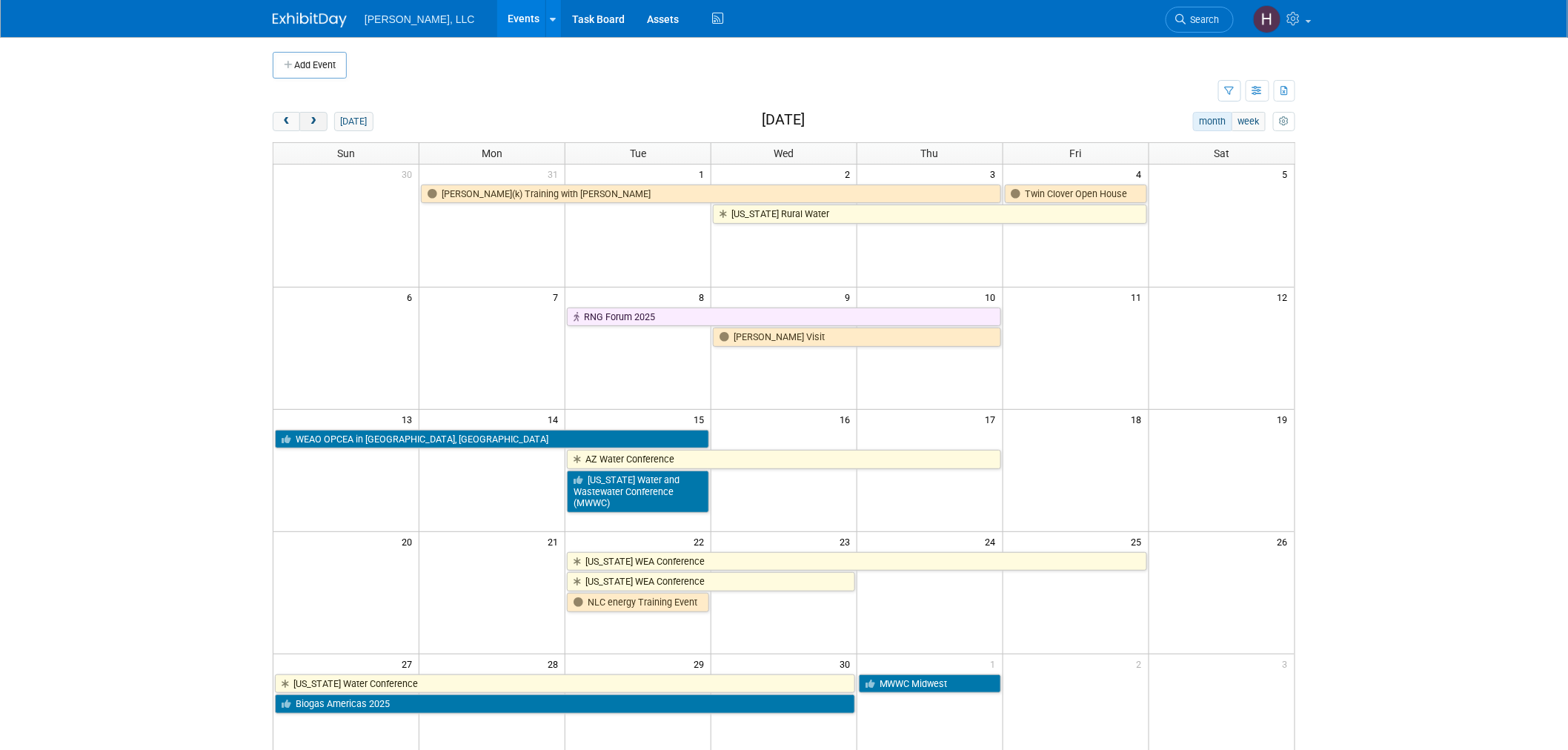
click at [315, 122] on span "next" at bounding box center [313, 122] width 11 height 10
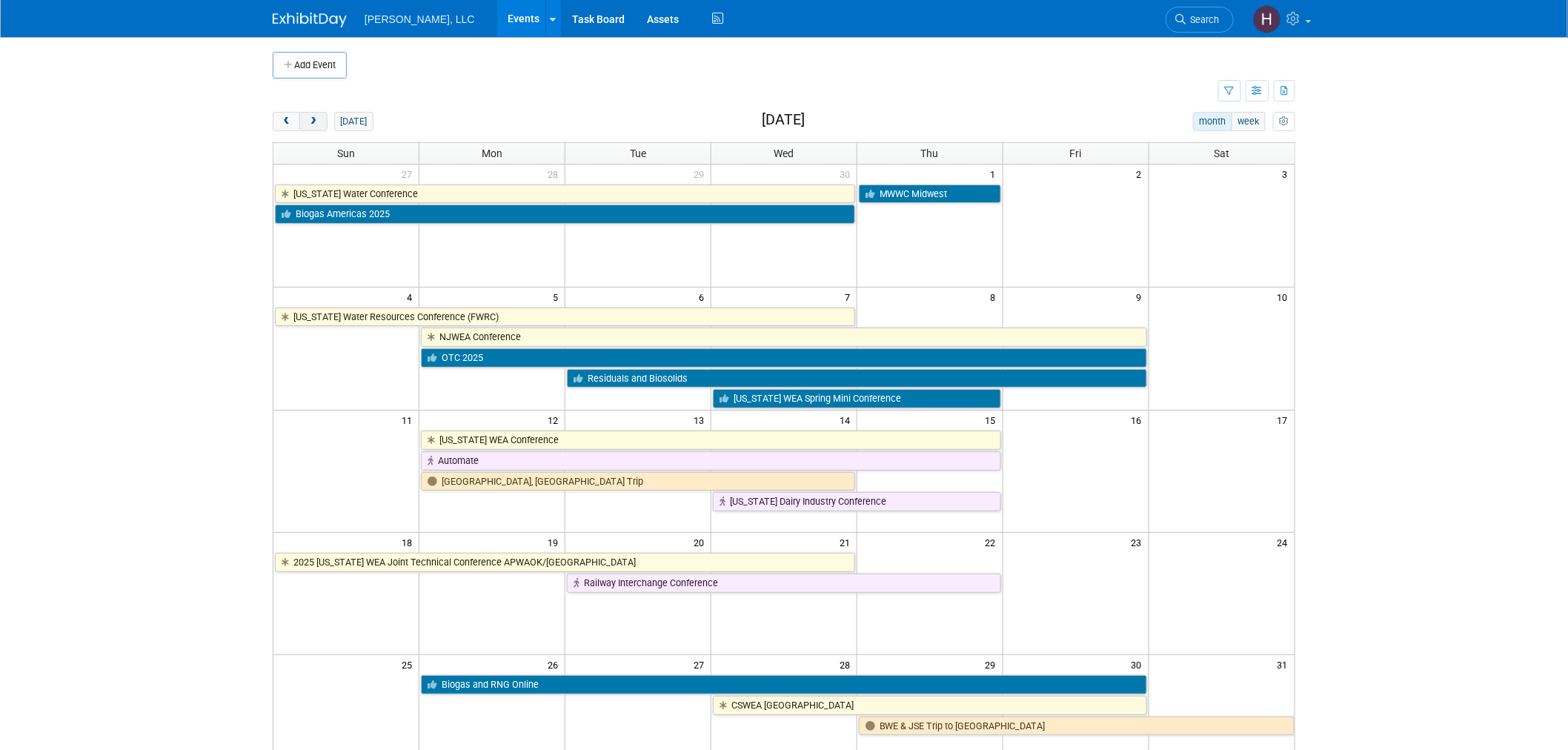
click at [315, 122] on span "next" at bounding box center [313, 122] width 11 height 10
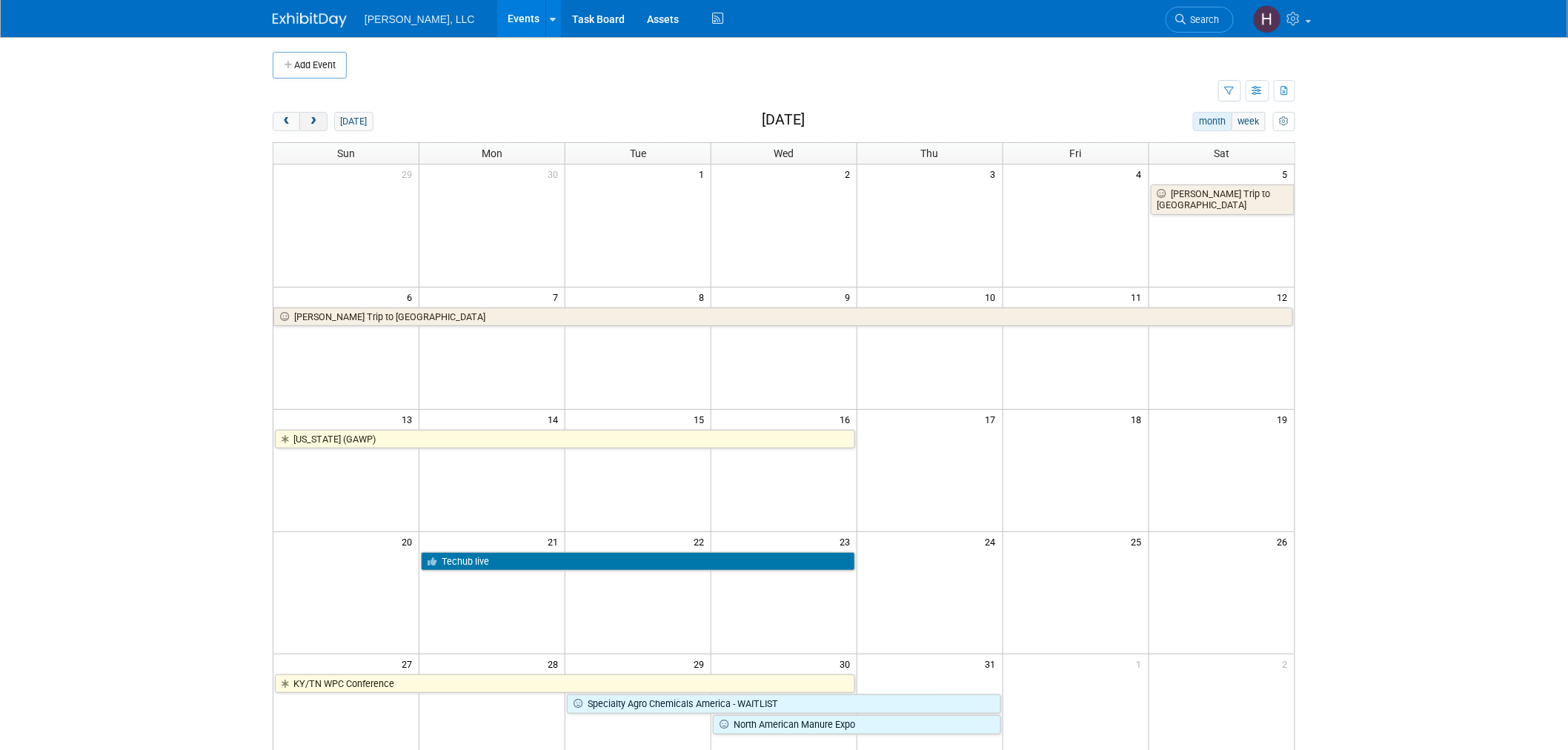
click at [315, 122] on span "next" at bounding box center [313, 122] width 11 height 10
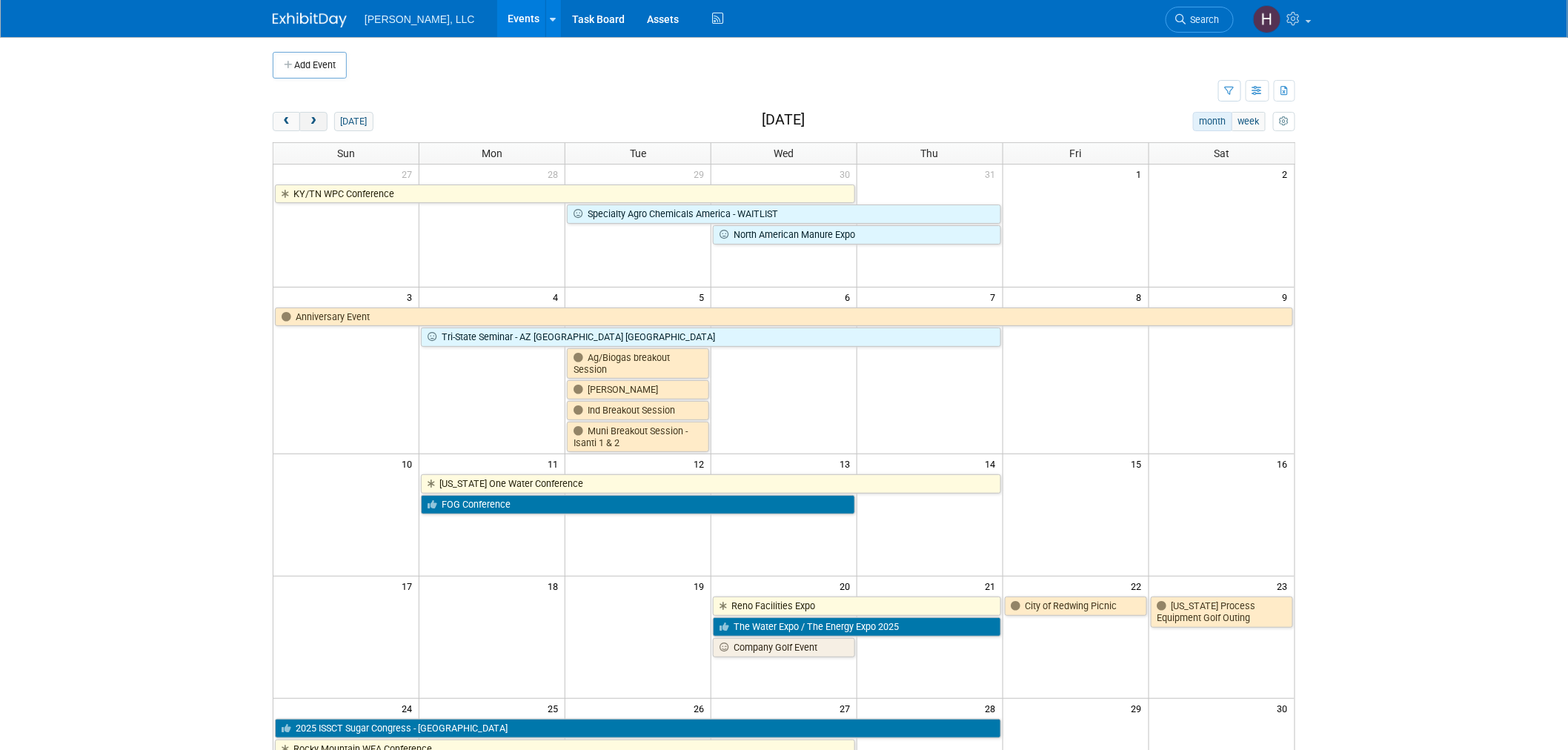
click at [315, 122] on span "next" at bounding box center [313, 122] width 11 height 10
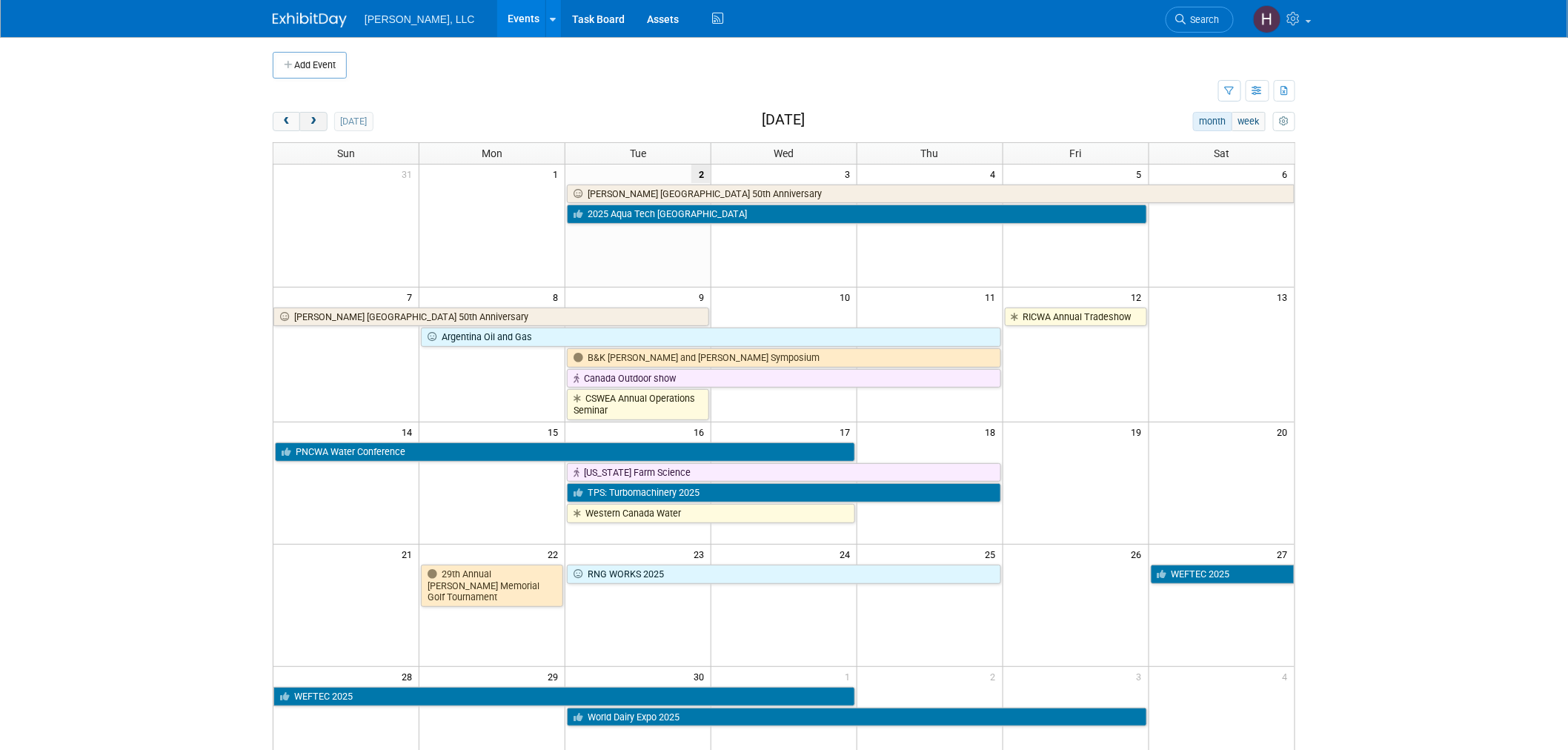
click at [315, 122] on span "next" at bounding box center [313, 122] width 11 height 10
